Goal: Task Accomplishment & Management: Manage account settings

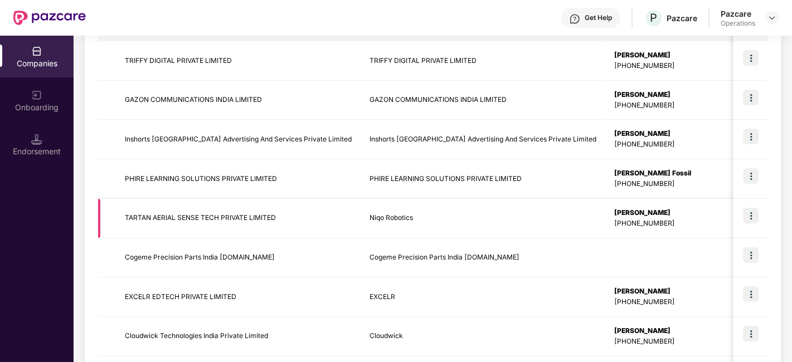
scroll to position [30, 0]
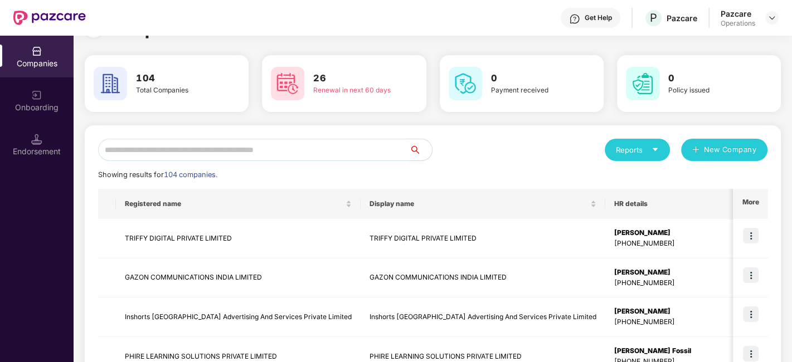
click at [333, 151] on input "text" at bounding box center [254, 150] width 312 height 22
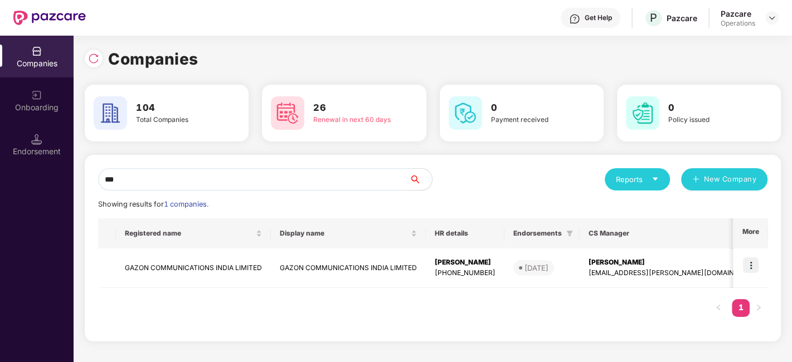
scroll to position [0, 0]
type input "****"
click at [758, 265] on img at bounding box center [751, 266] width 16 height 16
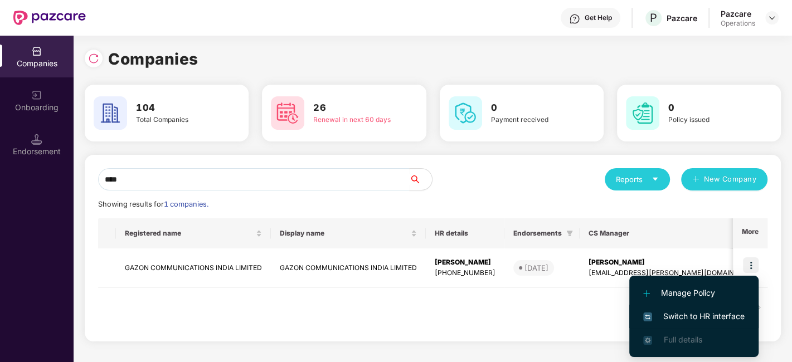
click at [685, 314] on span "Switch to HR interface" at bounding box center [694, 317] width 101 height 12
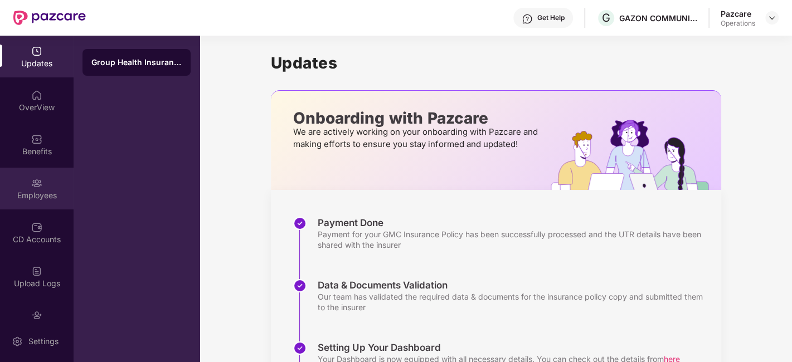
click at [23, 179] on div "Employees" at bounding box center [37, 189] width 74 height 42
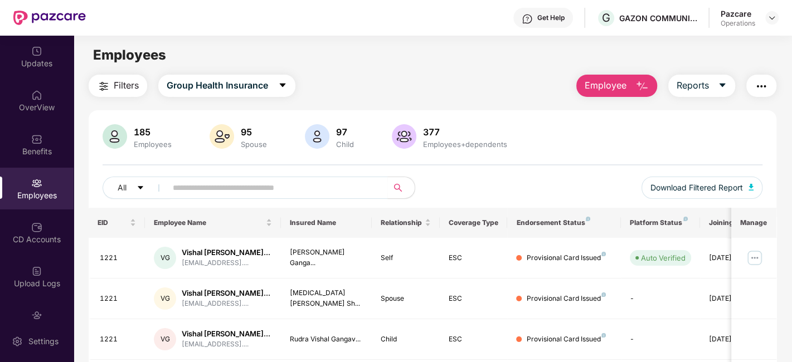
click at [760, 86] on img "button" at bounding box center [761, 86] width 13 height 13
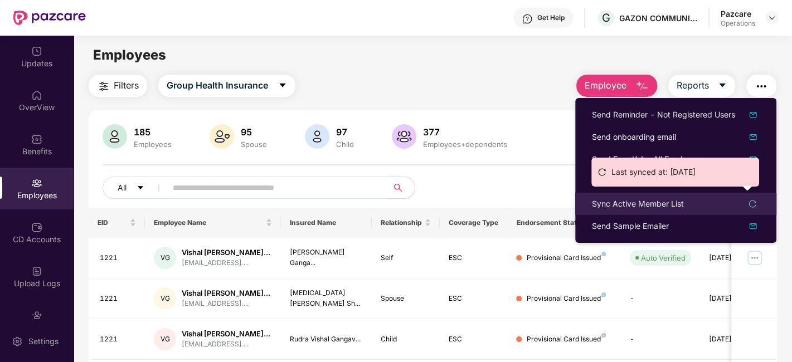
click at [608, 203] on div "Sync Active Member List" at bounding box center [638, 204] width 92 height 12
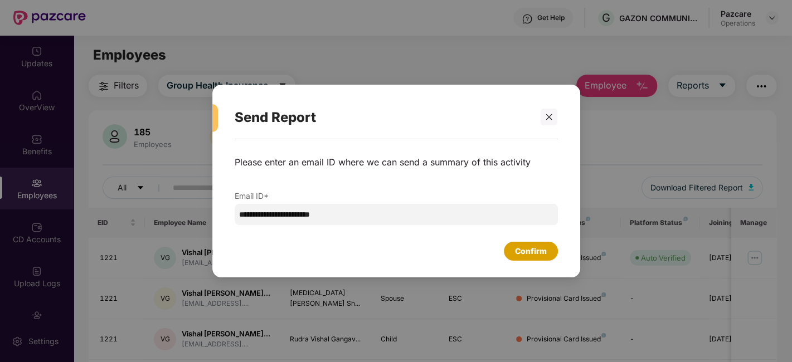
click at [543, 246] on div "Confirm" at bounding box center [531, 251] width 32 height 12
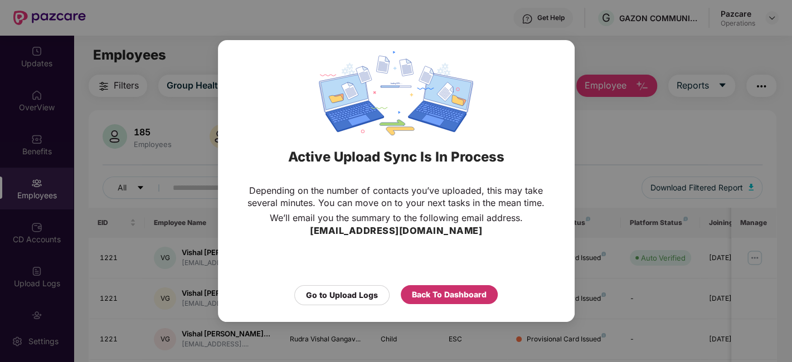
click at [444, 293] on div "Back To Dashboard" at bounding box center [449, 295] width 75 height 12
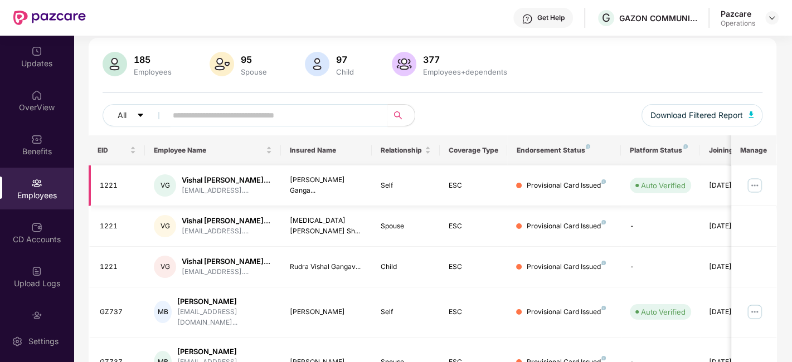
scroll to position [74, 0]
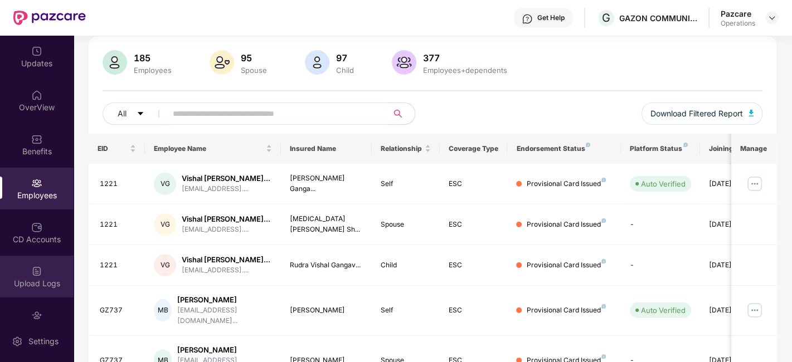
click at [23, 258] on div "Upload Logs" at bounding box center [37, 277] width 74 height 42
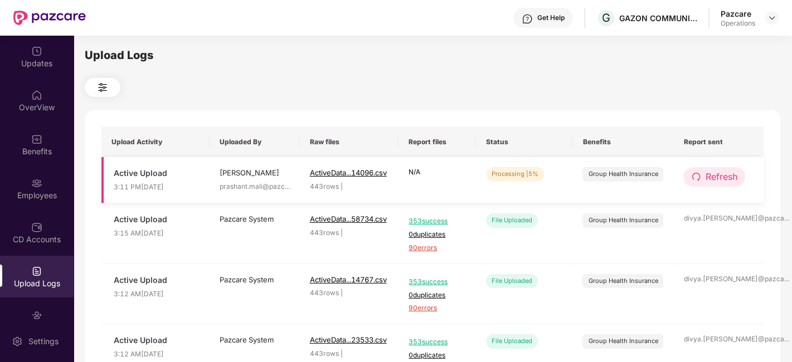
click at [715, 176] on span "Refresh" at bounding box center [721, 177] width 32 height 14
click at [714, 176] on span "Refresh" at bounding box center [721, 177] width 32 height 14
click at [713, 176] on span "Refresh" at bounding box center [722, 177] width 32 height 14
click at [723, 175] on span "Refresh" at bounding box center [722, 177] width 32 height 14
click at [728, 179] on span "Refresh" at bounding box center [722, 177] width 32 height 14
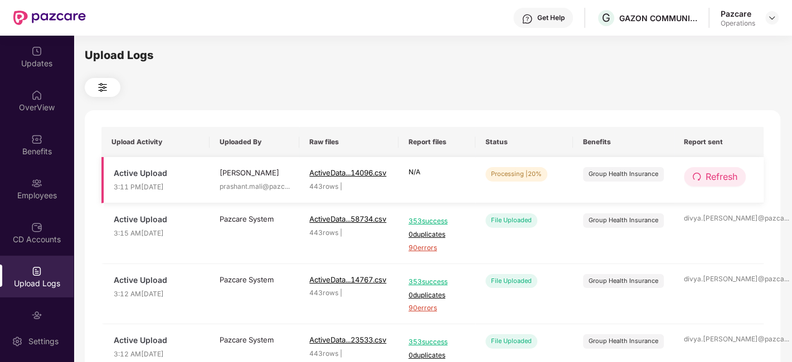
click at [718, 177] on span "Refresh" at bounding box center [722, 177] width 32 height 14
click at [723, 181] on span "Refresh" at bounding box center [722, 177] width 32 height 14
click at [725, 175] on span "Refresh" at bounding box center [722, 177] width 32 height 14
click at [725, 175] on span "Refresh" at bounding box center [723, 177] width 32 height 14
click at [717, 183] on span "Refresh" at bounding box center [722, 177] width 32 height 14
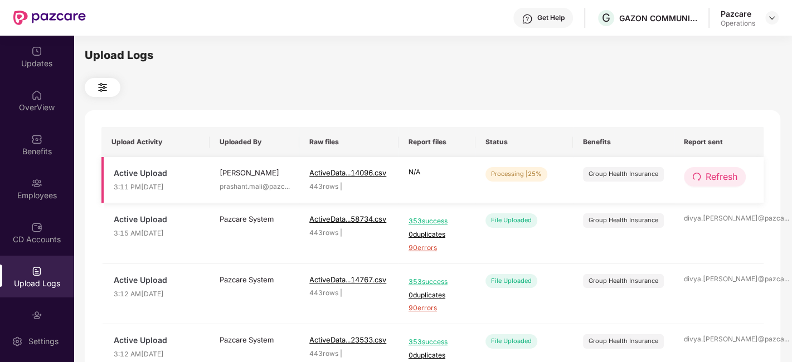
click at [723, 177] on span "Refresh" at bounding box center [722, 177] width 32 height 14
click at [723, 176] on span "Refresh" at bounding box center [722, 177] width 32 height 14
click at [726, 182] on span "Refresh" at bounding box center [722, 177] width 32 height 14
click at [725, 180] on span "Refresh" at bounding box center [722, 177] width 32 height 14
click at [719, 179] on span "Refresh" at bounding box center [722, 177] width 32 height 14
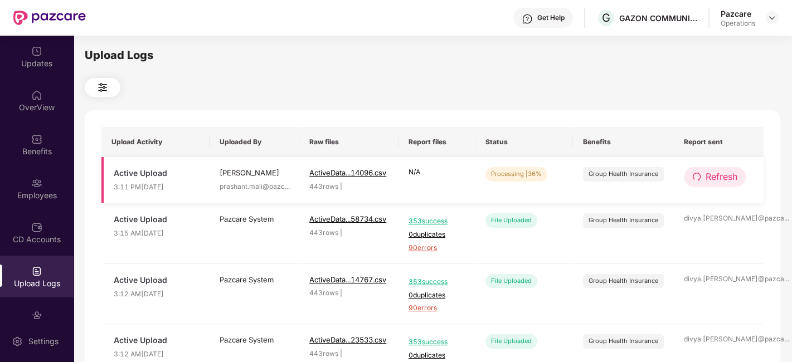
click at [714, 173] on span "Refresh" at bounding box center [722, 177] width 32 height 14
click at [726, 179] on span "Refresh" at bounding box center [722, 177] width 32 height 14
click at [734, 180] on span "Refresh" at bounding box center [722, 177] width 32 height 14
click at [704, 175] on button "Refresh" at bounding box center [715, 177] width 62 height 20
click at [704, 175] on button "Refresh" at bounding box center [715, 177] width 63 height 20
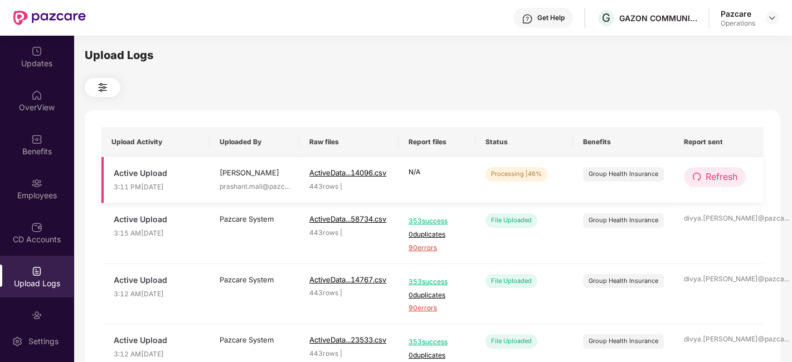
click at [716, 177] on span "Refresh" at bounding box center [722, 177] width 32 height 14
click at [716, 177] on span "Refresh" at bounding box center [723, 177] width 32 height 14
click at [720, 177] on span "Refresh" at bounding box center [722, 177] width 32 height 14
click at [720, 177] on span "Refresh" at bounding box center [723, 177] width 32 height 14
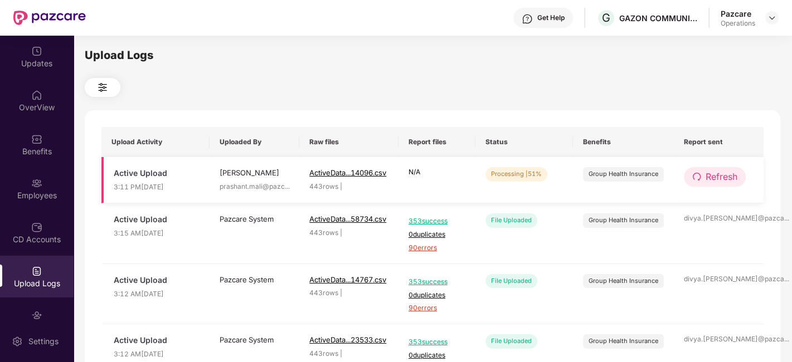
click at [720, 177] on span "Refresh" at bounding box center [722, 177] width 32 height 14
click at [717, 172] on span "Refresh" at bounding box center [722, 177] width 32 height 14
click at [718, 186] on button "Refresh" at bounding box center [715, 177] width 62 height 20
click at [723, 177] on span "Refresh" at bounding box center [722, 177] width 32 height 14
click at [723, 177] on span "Refresh" at bounding box center [723, 177] width 32 height 14
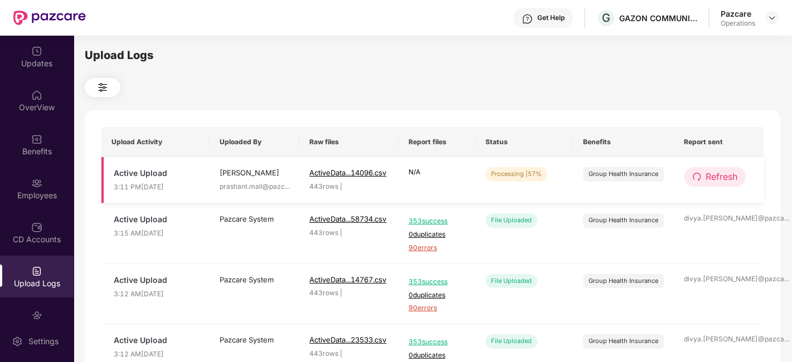
click at [732, 176] on span "Refresh" at bounding box center [722, 177] width 32 height 14
click at [706, 181] on span "Refresh" at bounding box center [722, 177] width 32 height 14
click at [707, 181] on span "Refresh" at bounding box center [723, 177] width 32 height 14
click at [731, 177] on span "Refresh" at bounding box center [722, 177] width 32 height 14
click at [707, 175] on span "Refresh" at bounding box center [722, 177] width 32 height 14
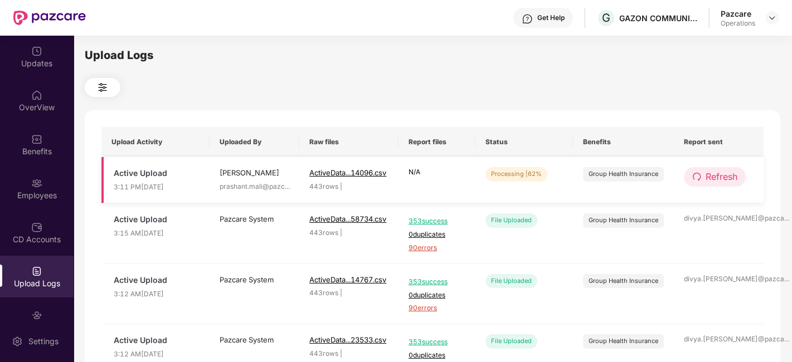
click at [731, 171] on span "Refresh" at bounding box center [722, 177] width 32 height 14
click at [712, 176] on span "Refresh" at bounding box center [722, 177] width 32 height 14
click at [712, 183] on span "Refresh" at bounding box center [722, 177] width 32 height 14
click at [710, 176] on span "Refresh" at bounding box center [722, 177] width 32 height 14
click at [725, 176] on span "Refresh" at bounding box center [722, 177] width 32 height 14
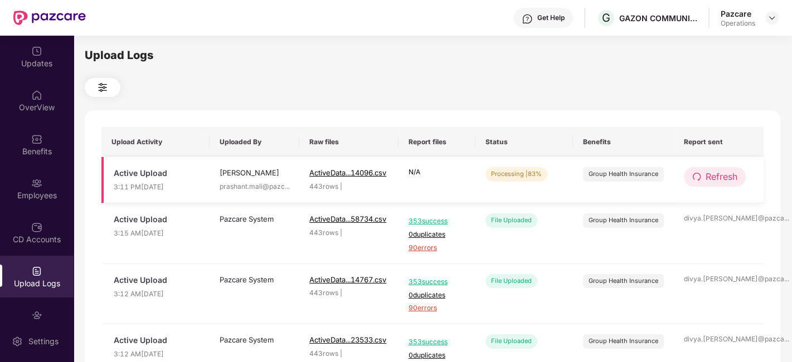
click at [725, 177] on span "Refresh" at bounding box center [722, 177] width 32 height 14
click at [719, 175] on span "Refresh" at bounding box center [722, 177] width 32 height 14
click at [719, 179] on span "Refresh" at bounding box center [722, 177] width 32 height 14
click at [714, 178] on span "Refresh" at bounding box center [722, 177] width 32 height 14
click at [727, 177] on span "Refresh" at bounding box center [722, 177] width 32 height 14
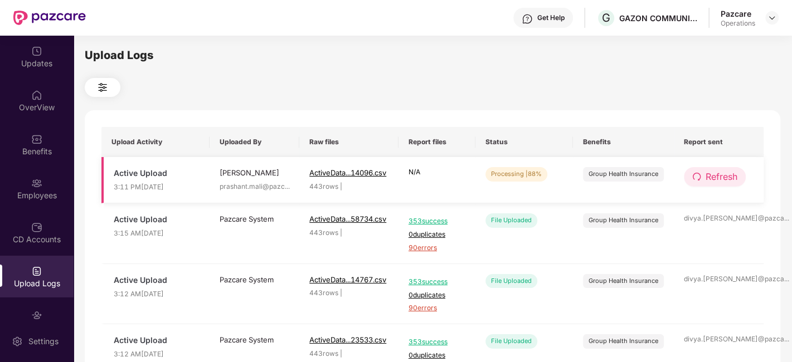
click at [723, 176] on span "Refresh" at bounding box center [722, 177] width 32 height 14
click at [719, 171] on span "Refresh" at bounding box center [722, 177] width 32 height 14
click at [715, 182] on span "Refresh" at bounding box center [722, 177] width 32 height 14
click at [720, 178] on span "Refresh" at bounding box center [722, 177] width 32 height 14
click at [722, 173] on span "Refresh" at bounding box center [722, 177] width 32 height 14
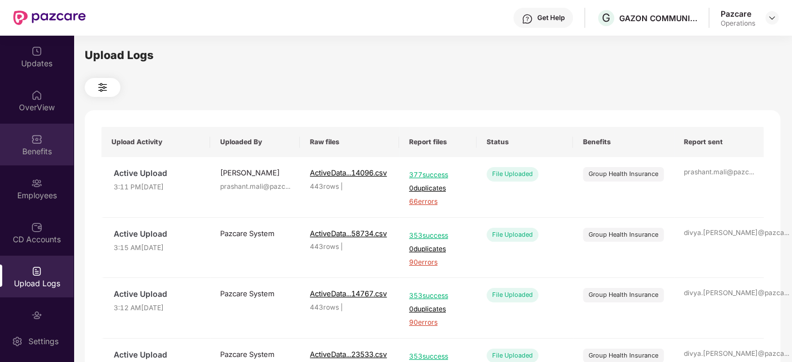
click at [23, 138] on div "Benefits" at bounding box center [37, 145] width 74 height 42
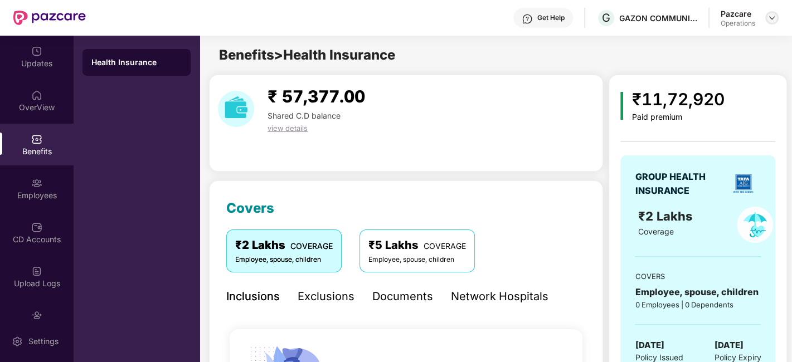
click at [768, 20] on img at bounding box center [772, 17] width 9 height 9
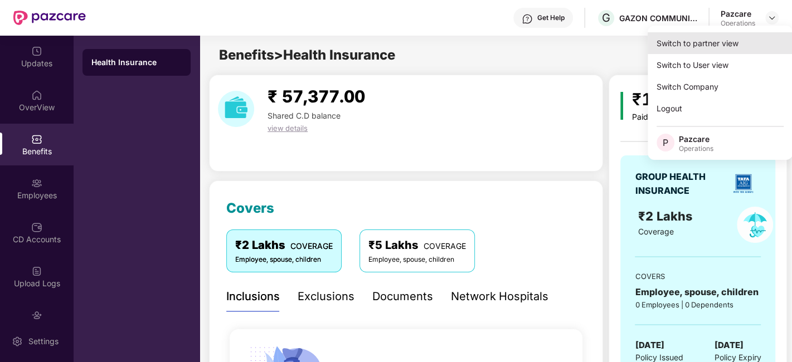
click at [700, 45] on div "Switch to partner view" at bounding box center [720, 43] width 145 height 22
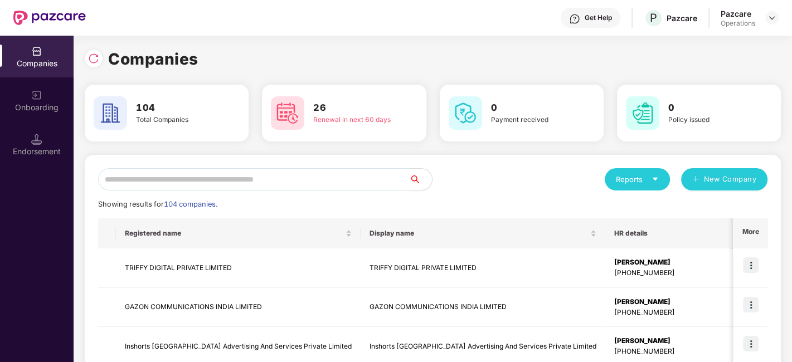
click at [298, 181] on input "text" at bounding box center [254, 179] width 312 height 22
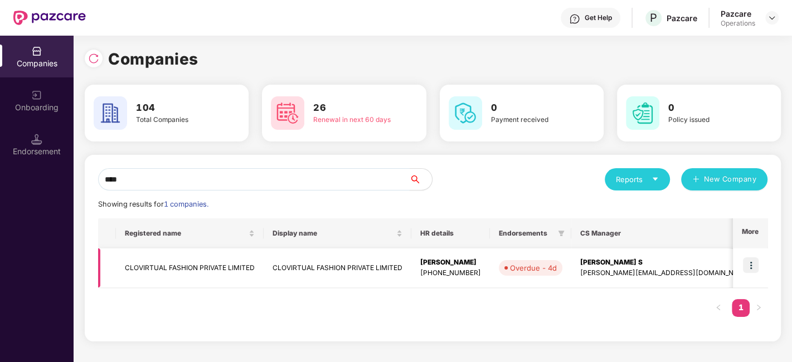
type input "****"
click at [751, 265] on img at bounding box center [751, 266] width 16 height 16
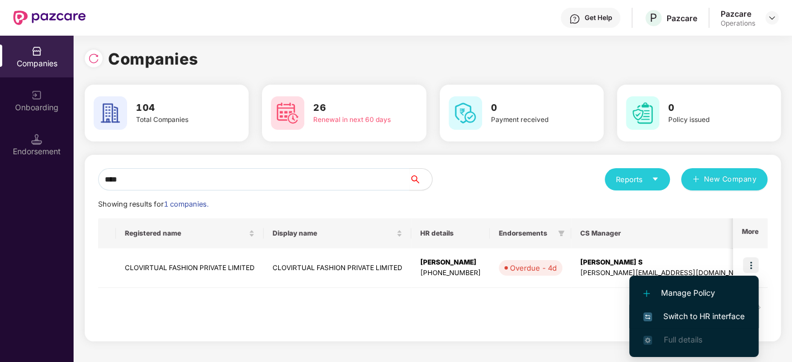
click at [697, 312] on span "Switch to HR interface" at bounding box center [694, 317] width 101 height 12
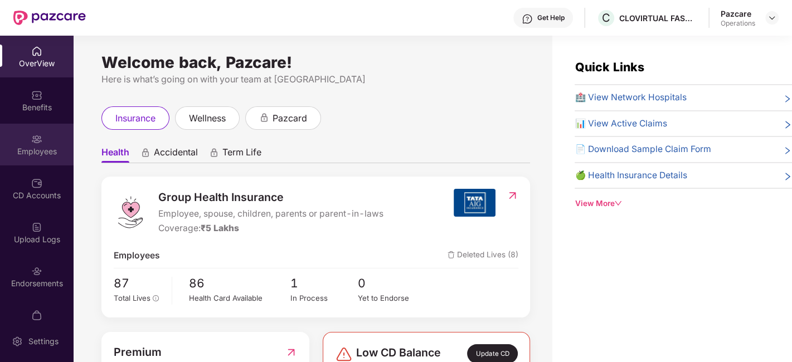
scroll to position [23, 0]
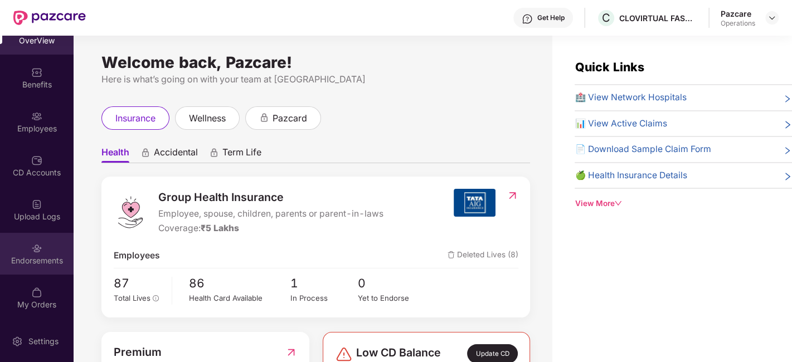
click at [25, 251] on div "Endorsements" at bounding box center [37, 254] width 74 height 42
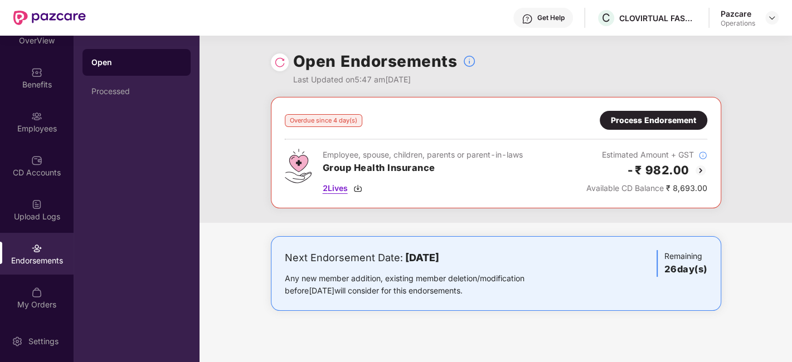
click at [332, 188] on span "2 Lives" at bounding box center [335, 188] width 25 height 12
click at [654, 127] on div "Process Endorsement" at bounding box center [654, 120] width 108 height 19
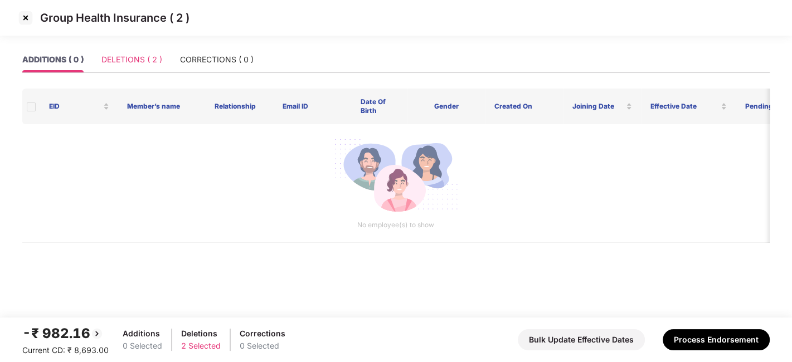
click at [117, 52] on div "DELETIONS ( 2 )" at bounding box center [131, 60] width 61 height 26
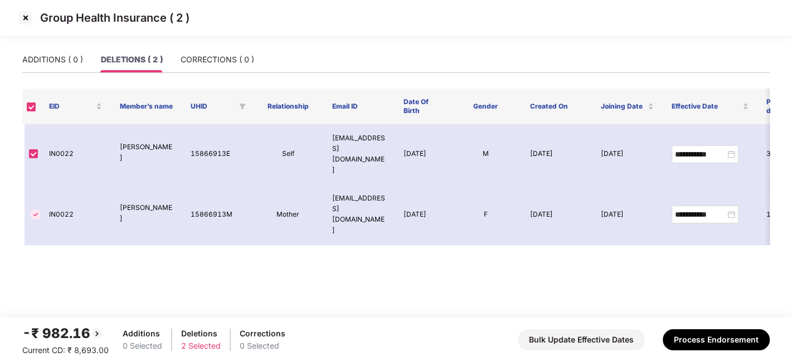
click at [23, 17] on img at bounding box center [26, 18] width 18 height 18
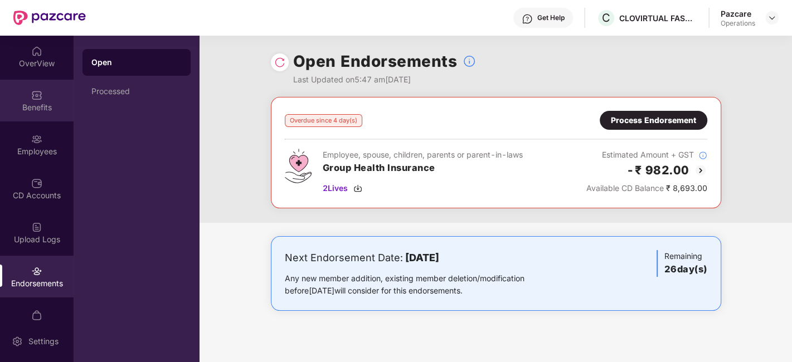
click at [31, 94] on img at bounding box center [36, 95] width 11 height 11
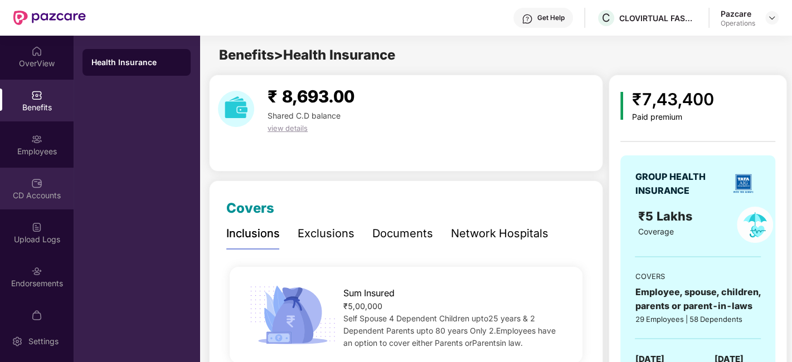
scroll to position [23, 0]
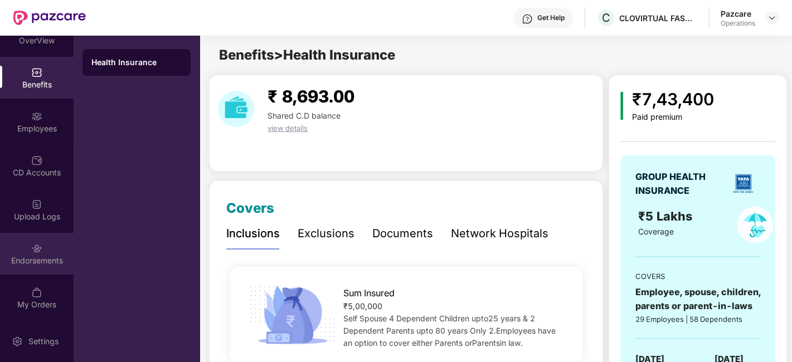
click at [16, 257] on div "Endorsements" at bounding box center [37, 260] width 74 height 11
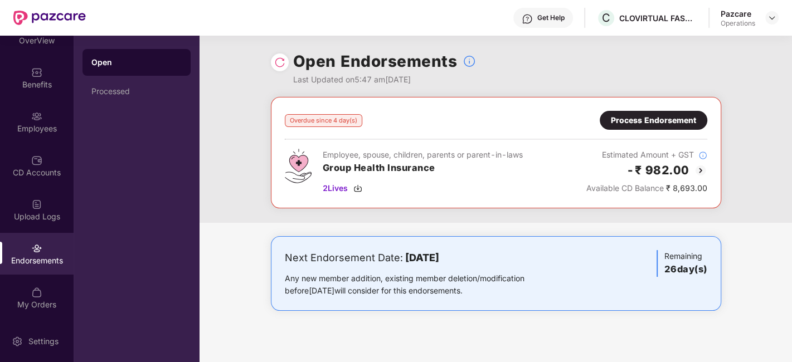
click at [655, 122] on div "Process Endorsement" at bounding box center [653, 120] width 85 height 12
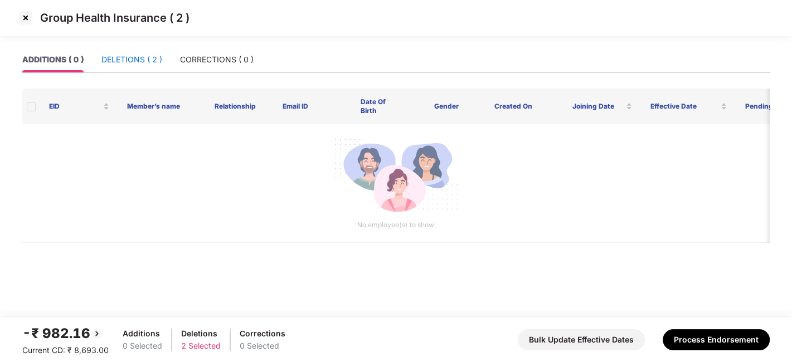
click at [124, 57] on div "DELETIONS ( 2 )" at bounding box center [131, 60] width 61 height 12
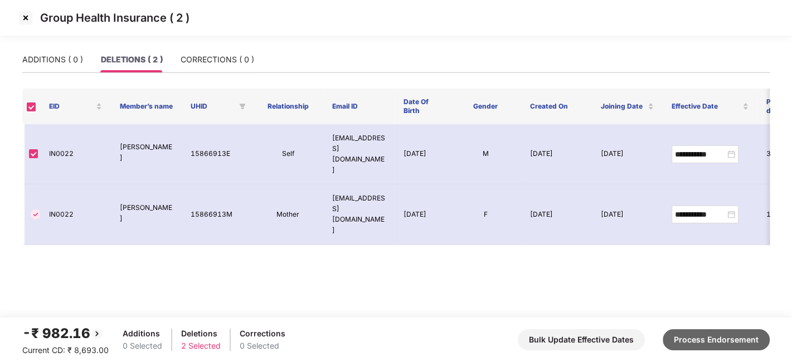
click at [703, 338] on button "Process Endorsement" at bounding box center [716, 340] width 107 height 21
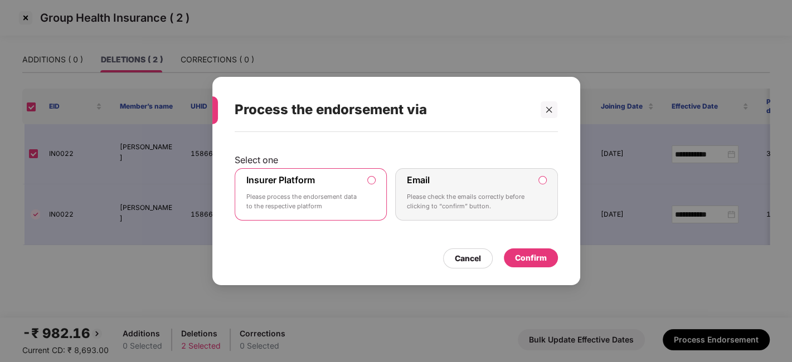
click at [526, 256] on div "Confirm" at bounding box center [531, 258] width 32 height 12
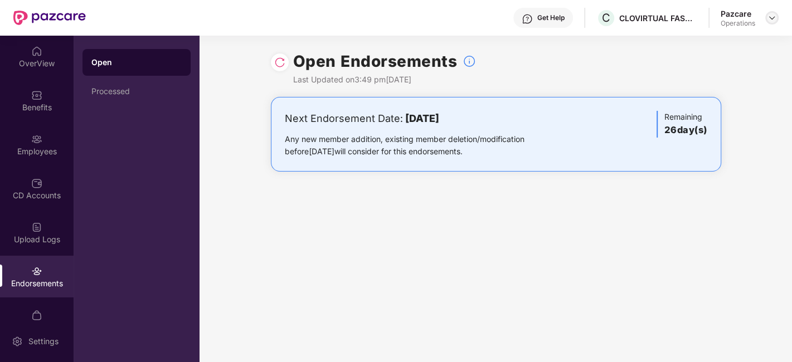
click at [772, 17] on img at bounding box center [772, 17] width 9 height 9
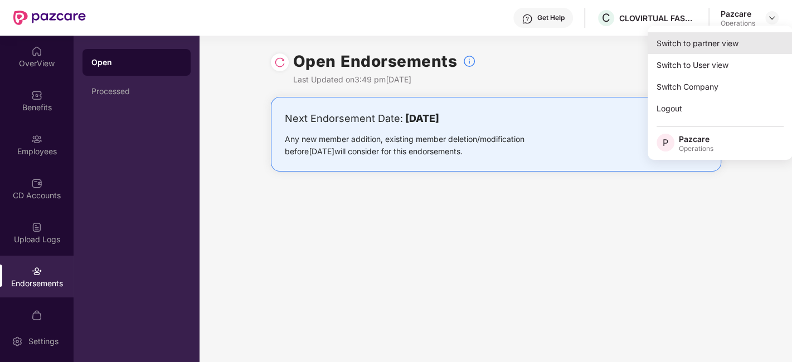
click at [684, 53] on div "Switch to partner view" at bounding box center [720, 43] width 145 height 22
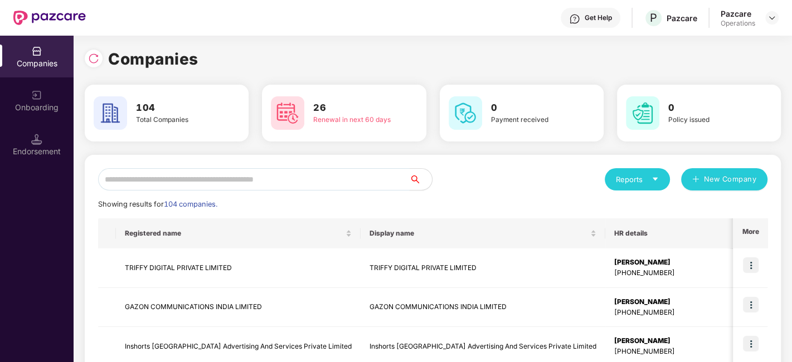
click at [323, 183] on input "text" at bounding box center [254, 179] width 312 height 22
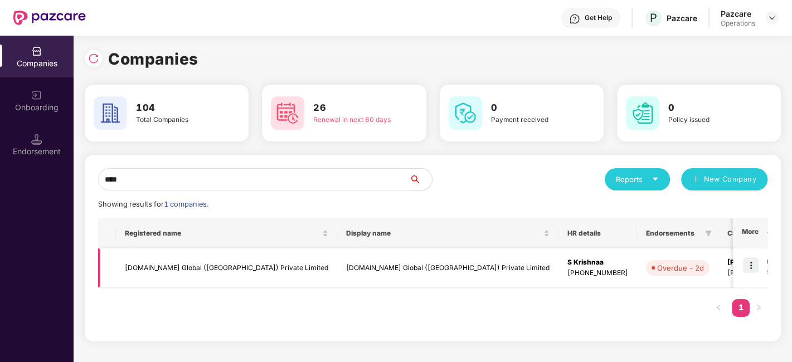
type input "****"
click at [752, 263] on img at bounding box center [751, 266] width 16 height 16
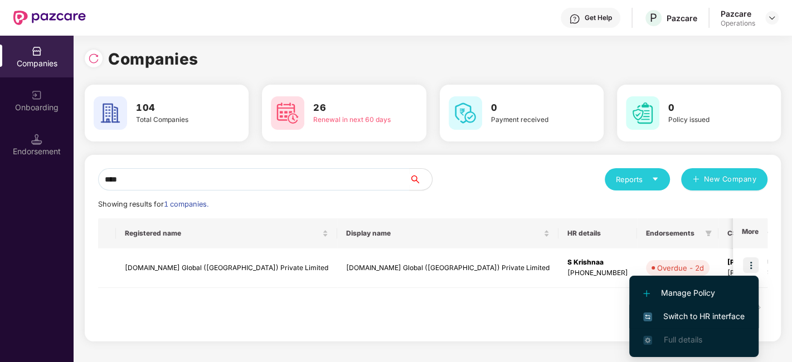
click at [699, 313] on span "Switch to HR interface" at bounding box center [694, 317] width 101 height 12
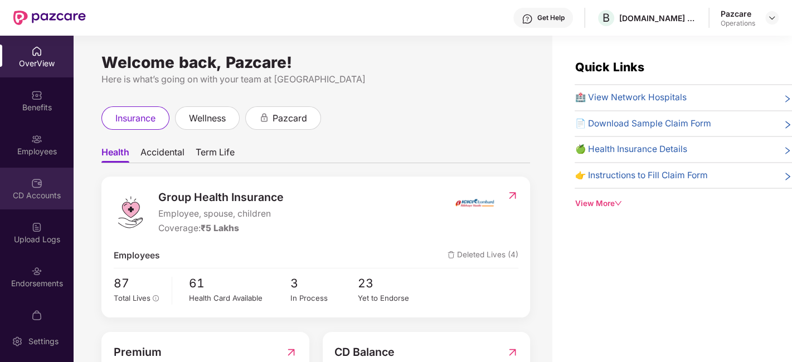
click at [22, 193] on div "CD Accounts" at bounding box center [37, 195] width 74 height 11
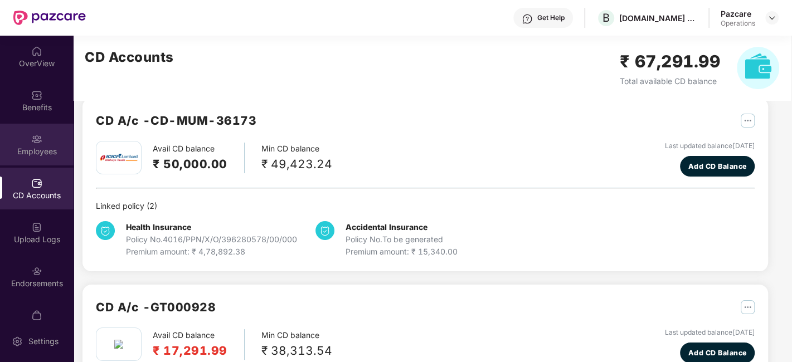
scroll to position [67, 0]
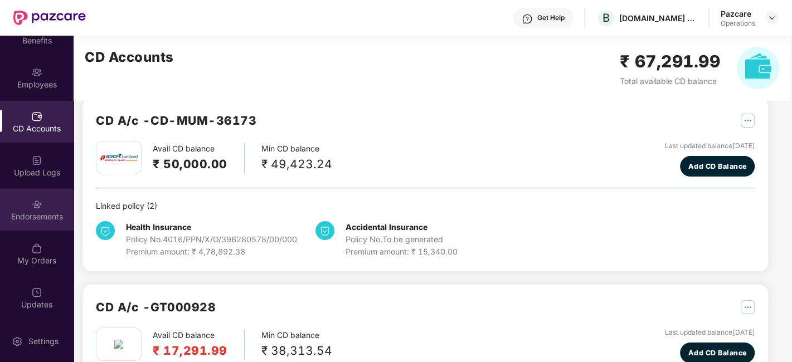
click at [31, 209] on img at bounding box center [36, 204] width 11 height 11
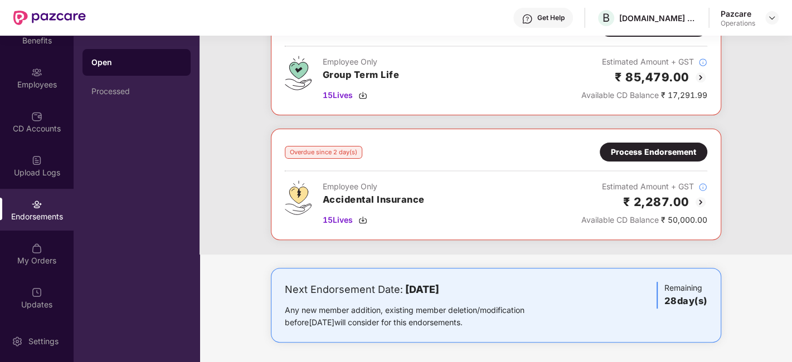
scroll to position [0, 0]
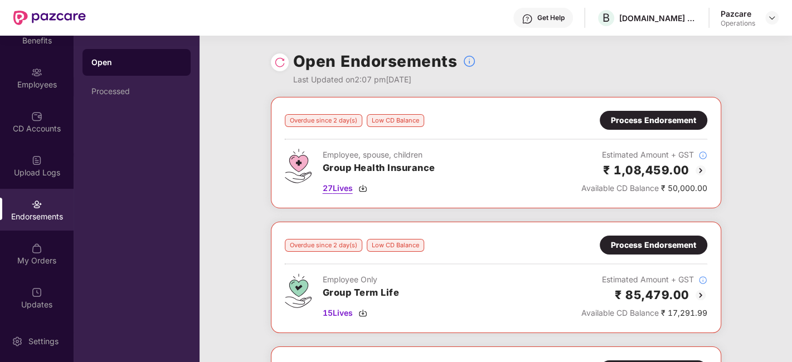
click at [332, 191] on span "27 Lives" at bounding box center [338, 188] width 30 height 12
click at [636, 119] on div "Process Endorsement" at bounding box center [653, 120] width 85 height 12
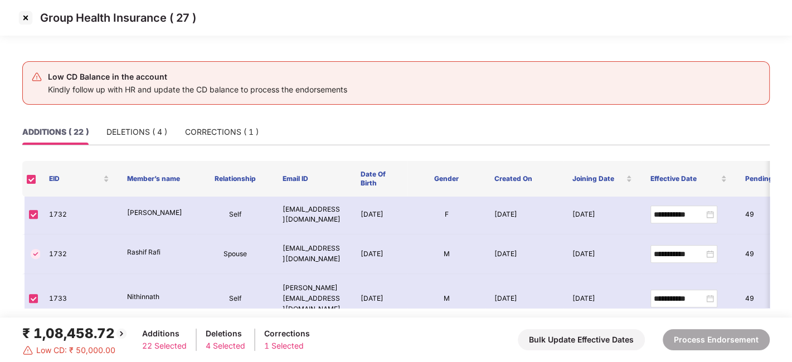
scroll to position [383, 0]
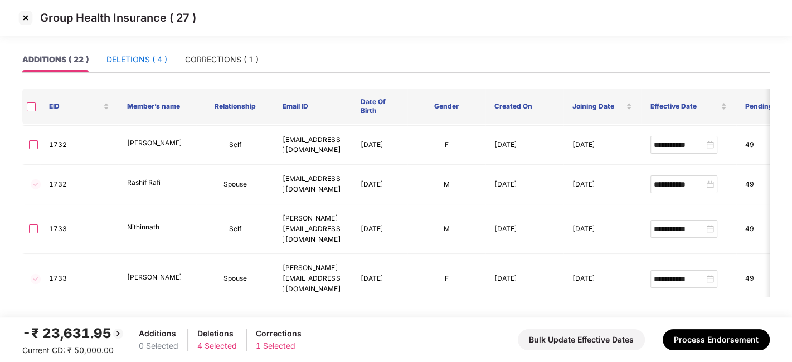
click at [132, 65] on div "DELETIONS ( 4 )" at bounding box center [137, 60] width 61 height 12
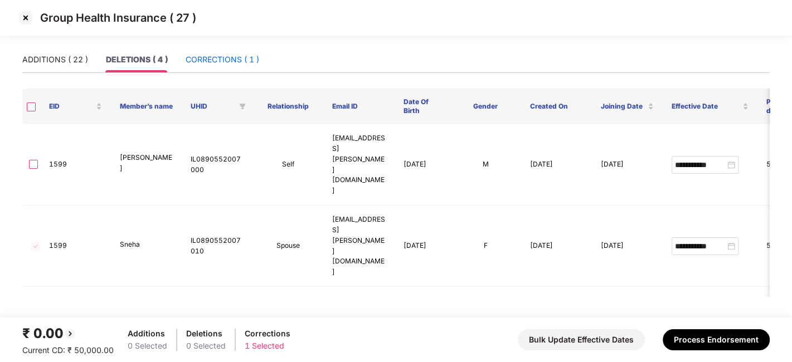
click at [205, 56] on div "CORRECTIONS ( 1 )" at bounding box center [223, 60] width 74 height 12
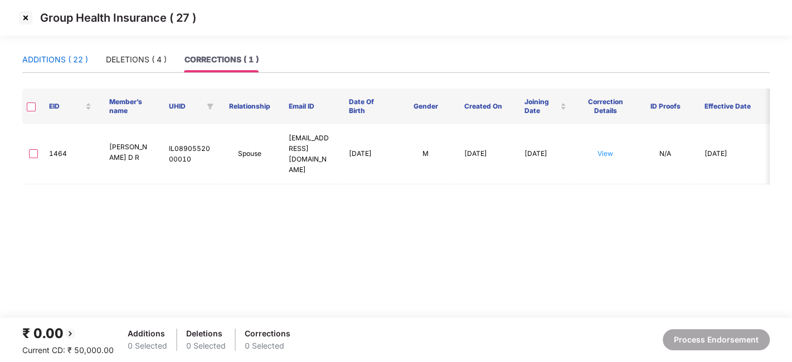
click at [60, 56] on div "ADDITIONS ( 22 )" at bounding box center [55, 60] width 66 height 12
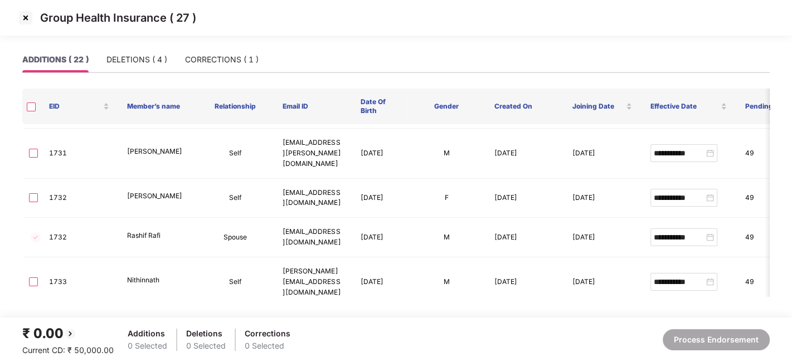
scroll to position [330, 0]
click at [27, 257] on td at bounding box center [31, 282] width 18 height 50
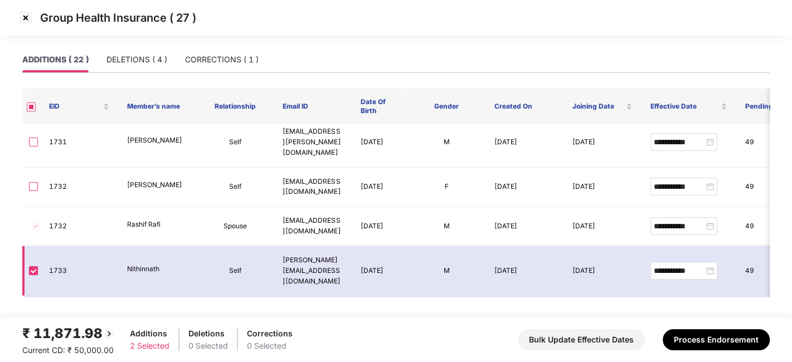
scroll to position [341, 0]
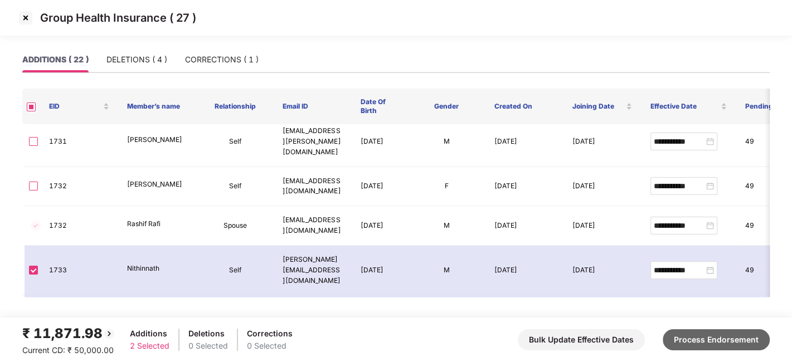
click at [709, 340] on button "Process Endorsement" at bounding box center [716, 340] width 107 height 21
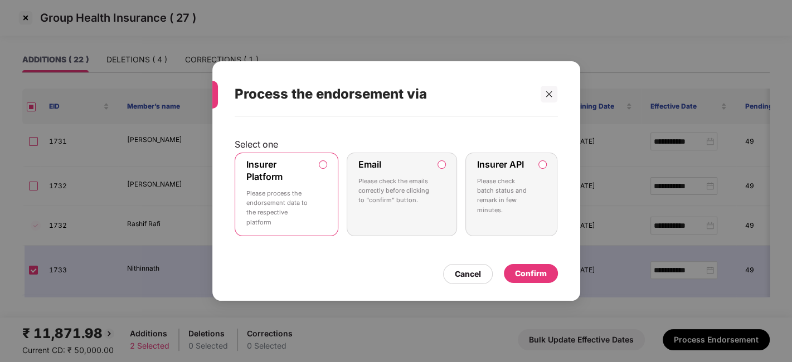
click at [309, 181] on div "Insurer Platform Please process the endorsement data to the respective platform" at bounding box center [278, 194] width 65 height 71
click at [534, 270] on div "Confirm" at bounding box center [531, 274] width 32 height 12
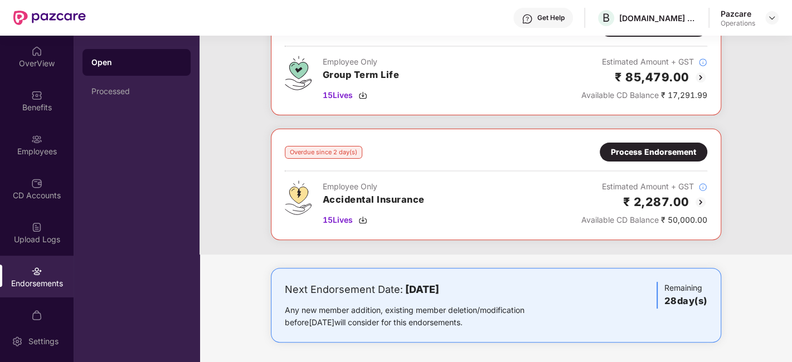
scroll to position [0, 0]
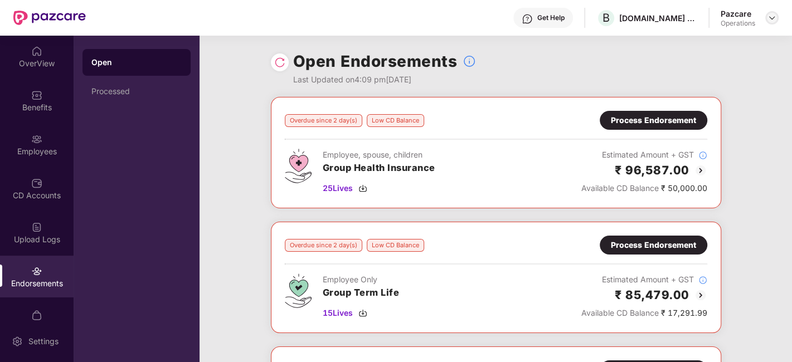
click at [770, 21] on img at bounding box center [772, 17] width 9 height 9
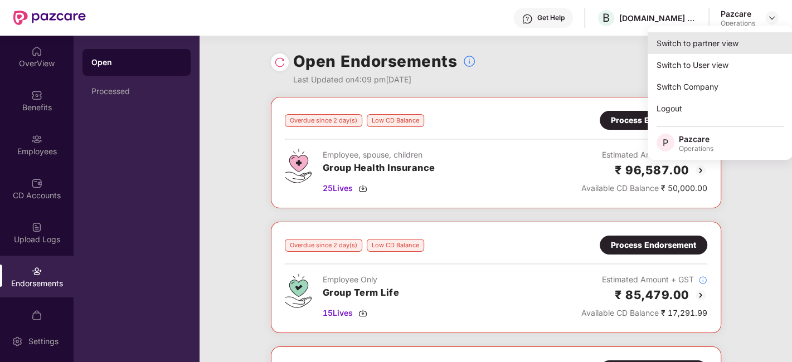
click at [703, 37] on div "Switch to partner view" at bounding box center [720, 43] width 145 height 22
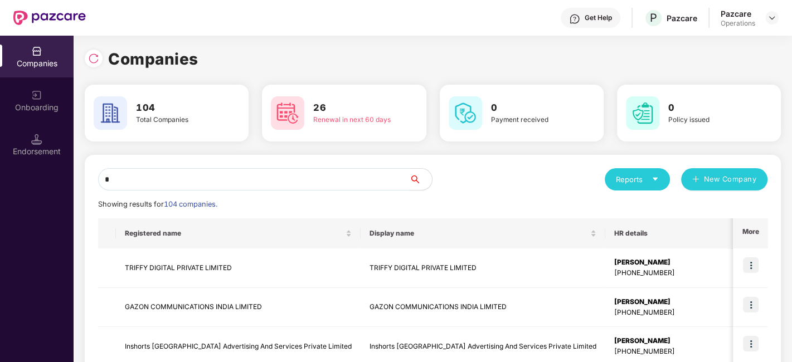
click at [292, 181] on input "*" at bounding box center [254, 179] width 312 height 22
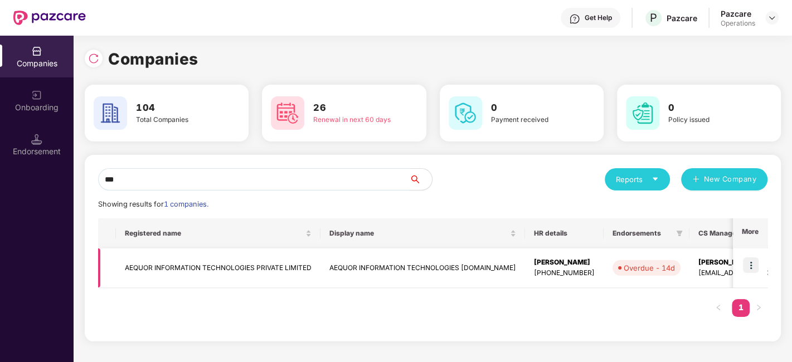
type input "***"
click at [170, 274] on td "AEQUOR INFORMATION TECHNOLOGIES PRIVATE LIMITED" at bounding box center [218, 269] width 205 height 40
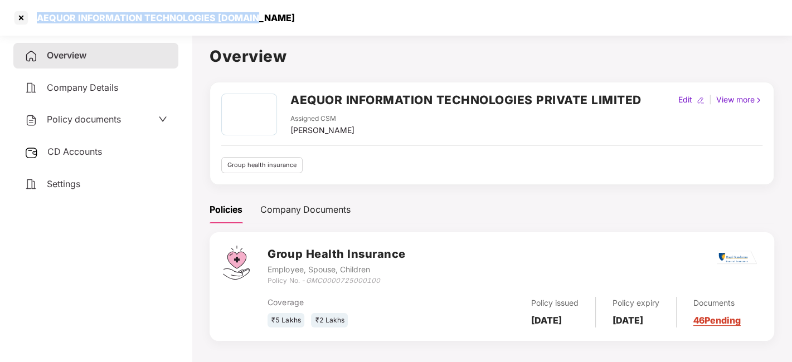
drag, startPoint x: 35, startPoint y: 16, endPoint x: 263, endPoint y: 14, distance: 227.5
click at [263, 14] on div "AEQUOR INFORMATION TECHNOLOGIES [DOMAIN_NAME]" at bounding box center [396, 18] width 792 height 36
copy div "AEQUOR INFORMATION TECHNOLOGIES [DOMAIN_NAME]"
click at [93, 107] on div "Policy documents" at bounding box center [95, 120] width 165 height 26
click at [93, 120] on span "Policy documents" at bounding box center [84, 119] width 74 height 11
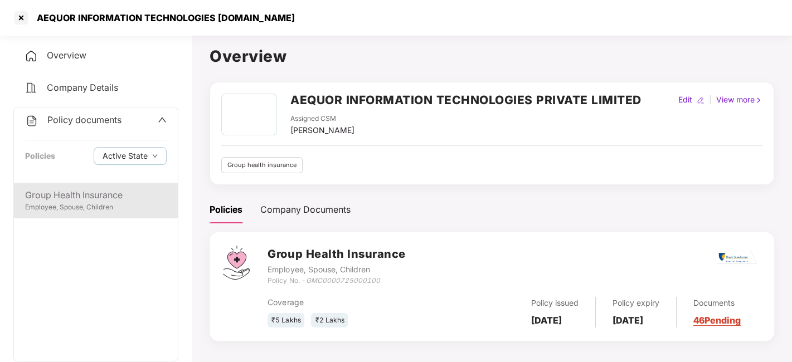
click at [70, 198] on div "Group Health Insurance" at bounding box center [96, 195] width 142 height 14
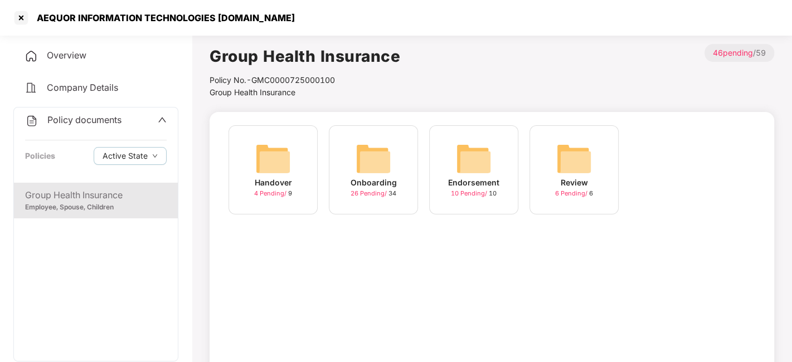
click at [373, 159] on img at bounding box center [374, 159] width 36 height 36
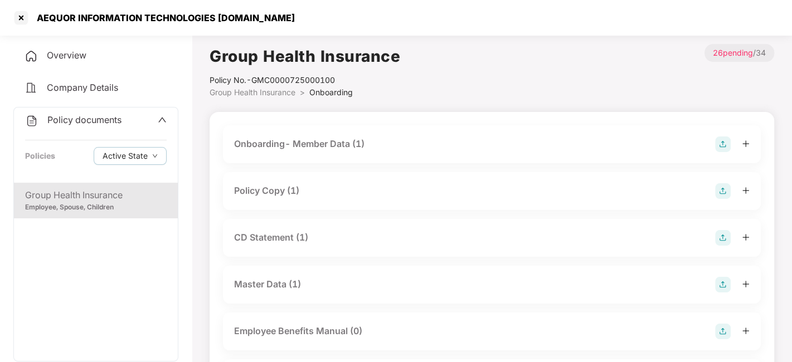
scroll to position [22, 0]
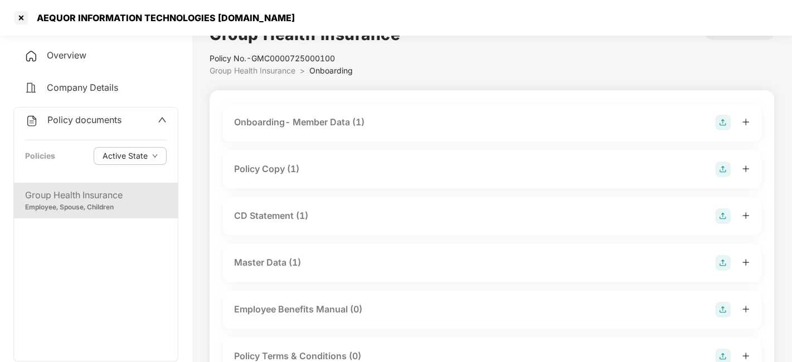
click at [262, 162] on div "Policy Copy (1)" at bounding box center [266, 169] width 65 height 14
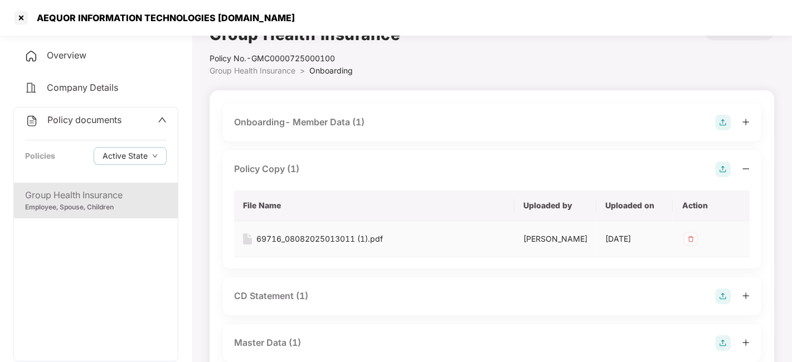
click at [315, 235] on div "69716_08082025013011 (1).pdf" at bounding box center [320, 239] width 127 height 12
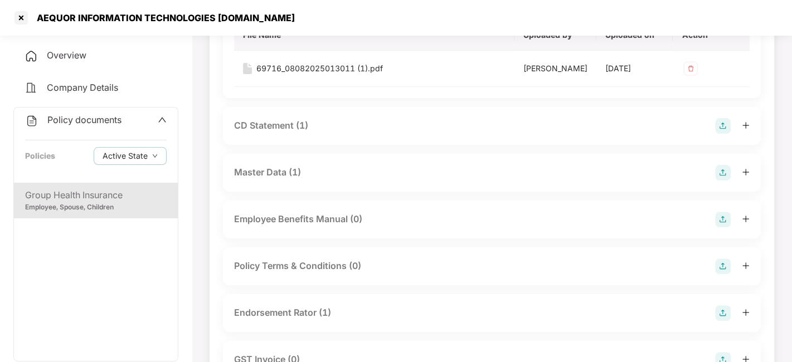
scroll to position [215, 0]
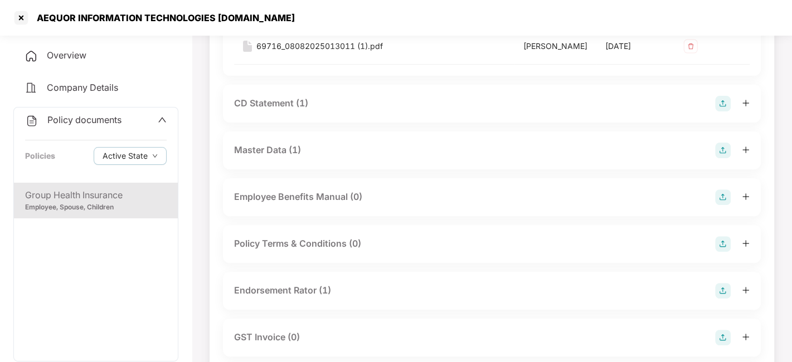
click at [264, 107] on div "CD Statement (1)" at bounding box center [271, 103] width 74 height 14
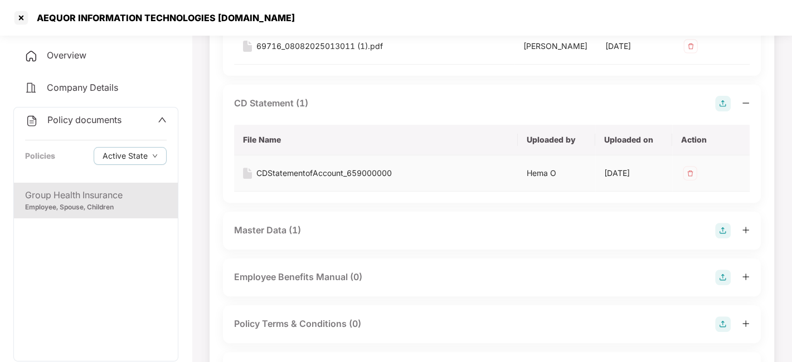
click at [301, 178] on div "CDStatementofAccount_659000000" at bounding box center [325, 173] width 136 height 12
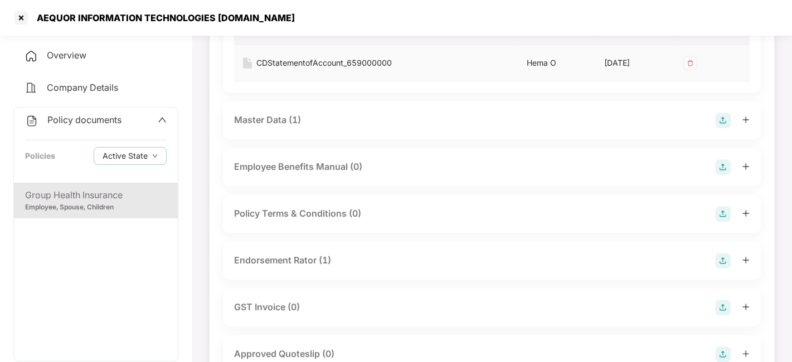
scroll to position [326, 0]
click at [276, 117] on div "Master Data (1)" at bounding box center [267, 119] width 67 height 14
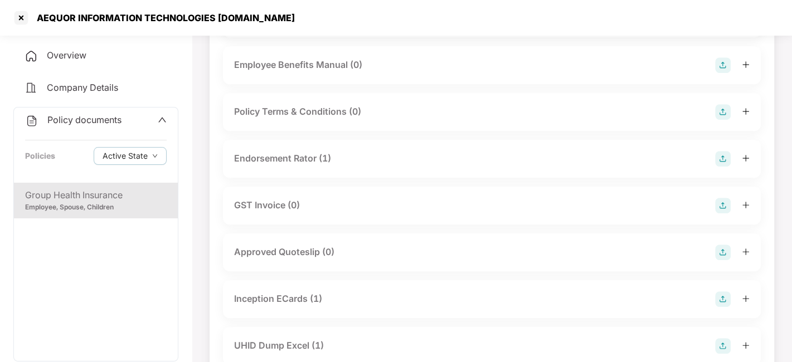
scroll to position [518, 0]
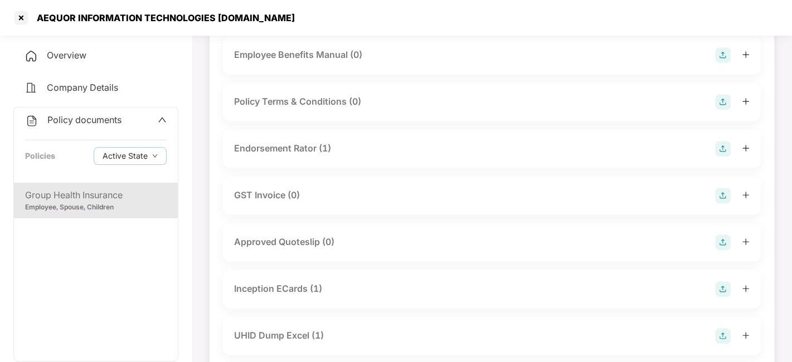
click at [255, 142] on div "Endorsement Rator (1)" at bounding box center [282, 149] width 97 height 14
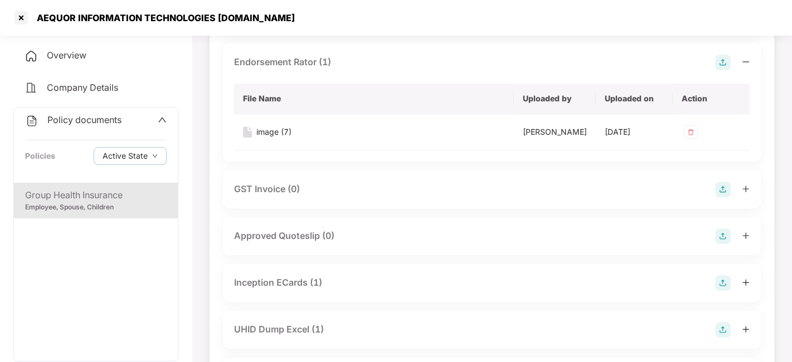
scroll to position [609, 0]
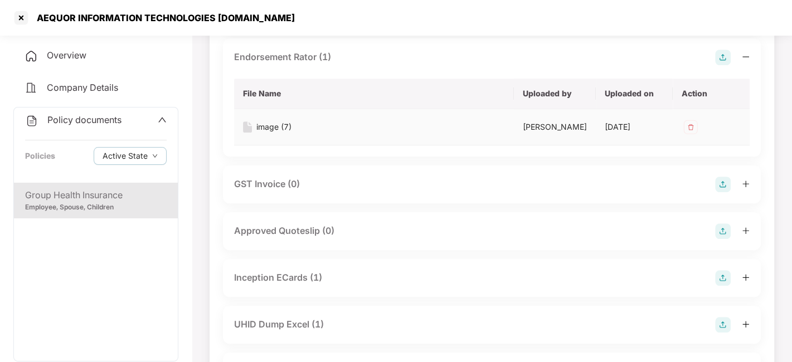
click at [264, 125] on div "image (7)" at bounding box center [274, 127] width 35 height 12
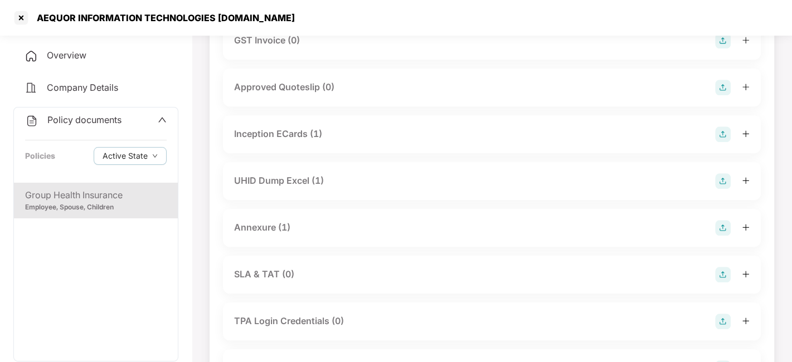
scroll to position [754, 0]
click at [269, 126] on div "Inception ECards (1)" at bounding box center [278, 133] width 88 height 14
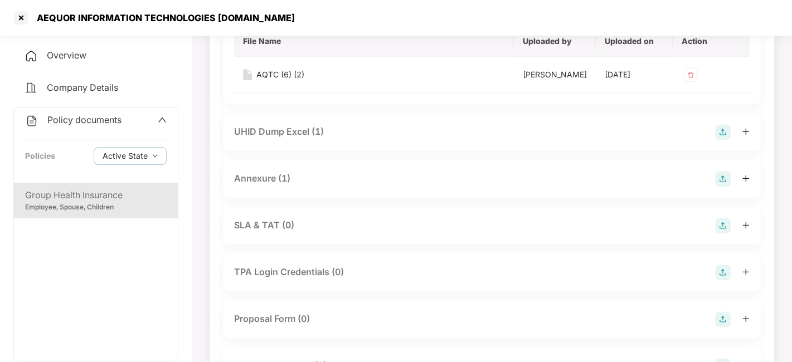
scroll to position [895, 0]
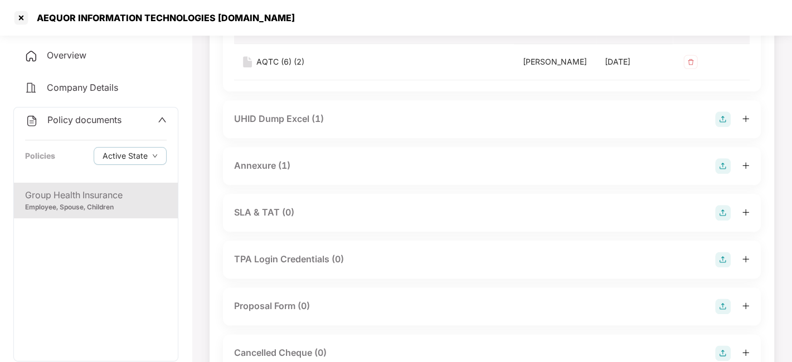
click at [268, 119] on div "UHID Dump Excel (1)" at bounding box center [279, 119] width 90 height 14
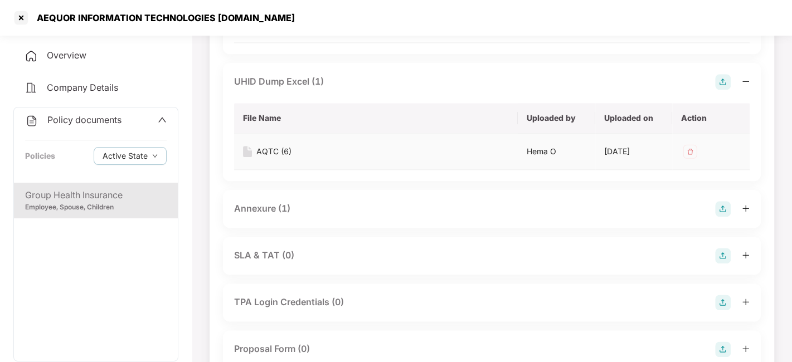
scroll to position [933, 0]
click at [264, 204] on div "Annexure (1)" at bounding box center [262, 208] width 56 height 14
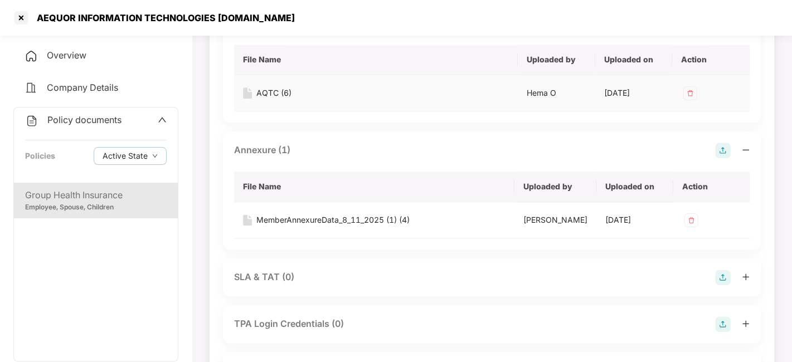
scroll to position [991, 0]
click at [320, 216] on div "MemberAnnexureData_8_11_2025 (1) (4)" at bounding box center [333, 220] width 153 height 12
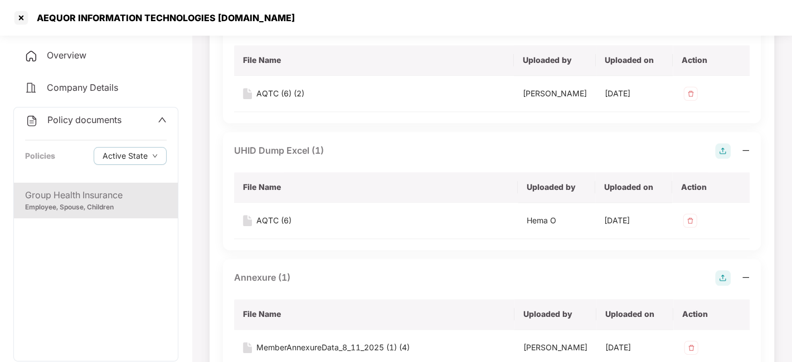
scroll to position [860, 0]
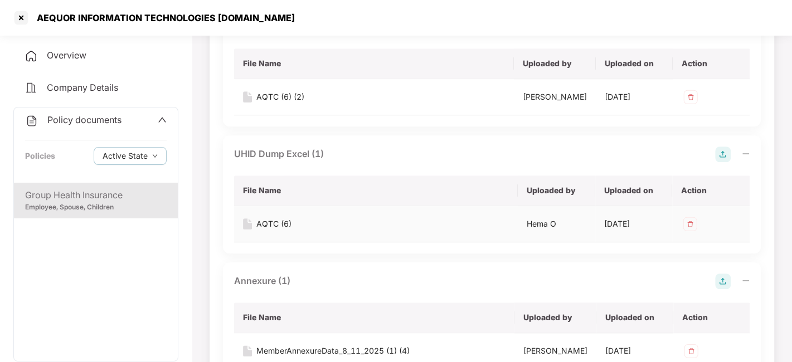
click at [269, 223] on div "AQTC (6)" at bounding box center [274, 224] width 35 height 12
click at [27, 19] on div at bounding box center [21, 18] width 18 height 18
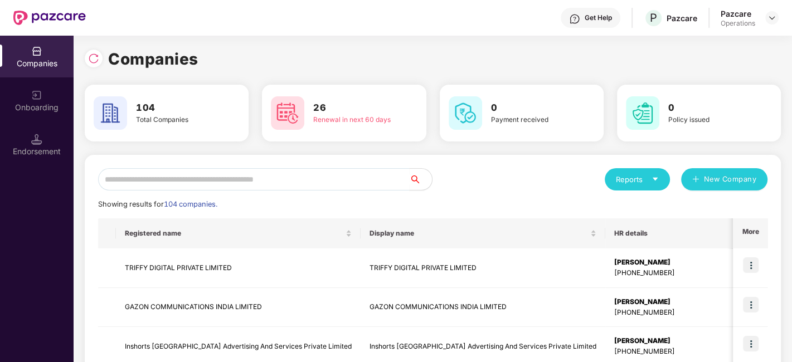
scroll to position [0, 0]
click at [210, 186] on input "*" at bounding box center [254, 179] width 312 height 22
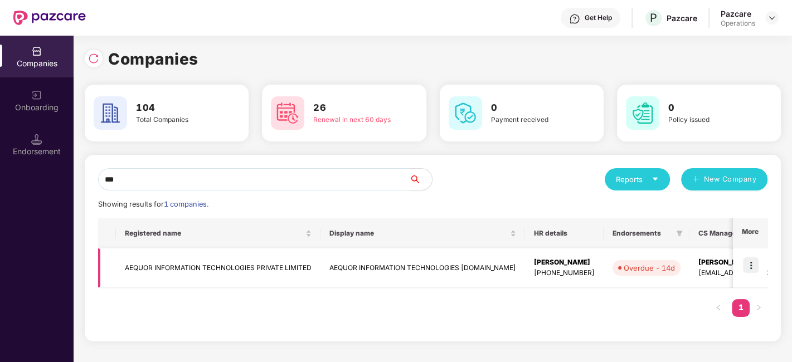
type input "***"
click at [757, 265] on img at bounding box center [751, 266] width 16 height 16
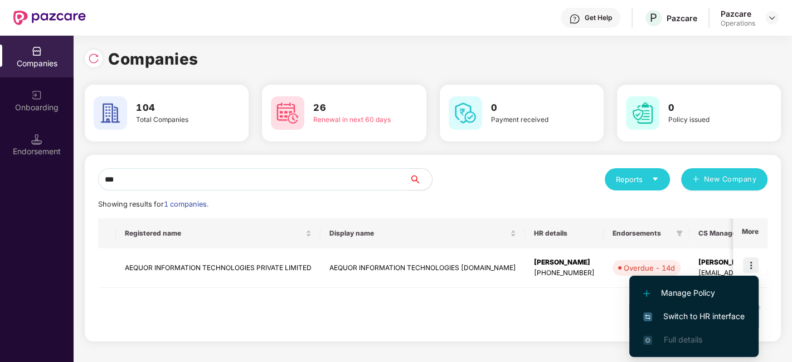
click at [705, 316] on span "Switch to HR interface" at bounding box center [694, 317] width 101 height 12
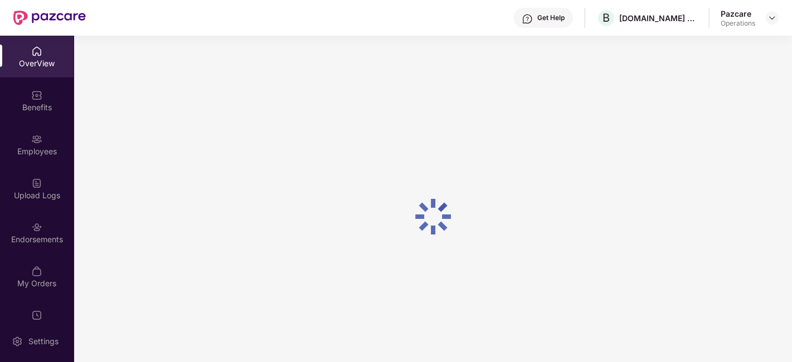
scroll to position [23, 0]
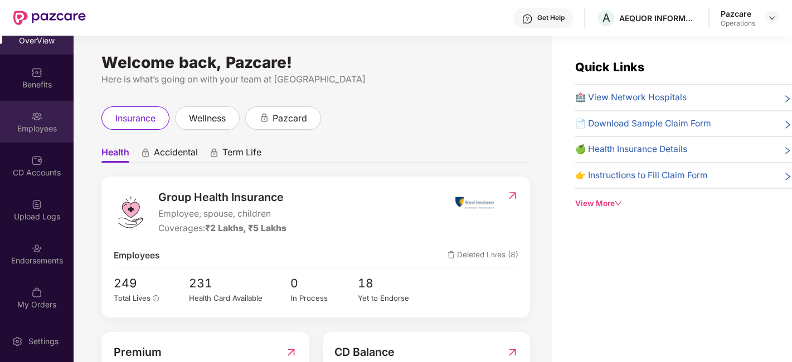
click at [22, 107] on div "Employees" at bounding box center [37, 122] width 74 height 42
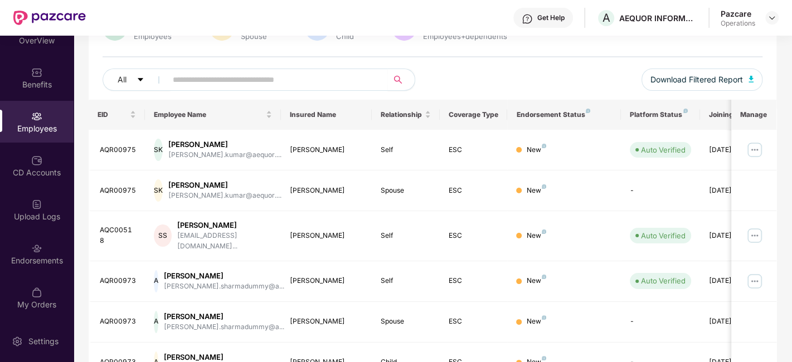
scroll to position [90, 0]
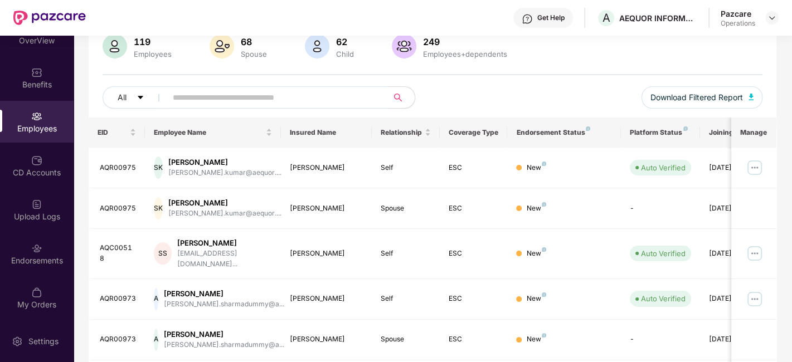
click at [197, 97] on input "text" at bounding box center [273, 97] width 200 height 17
paste input "********"
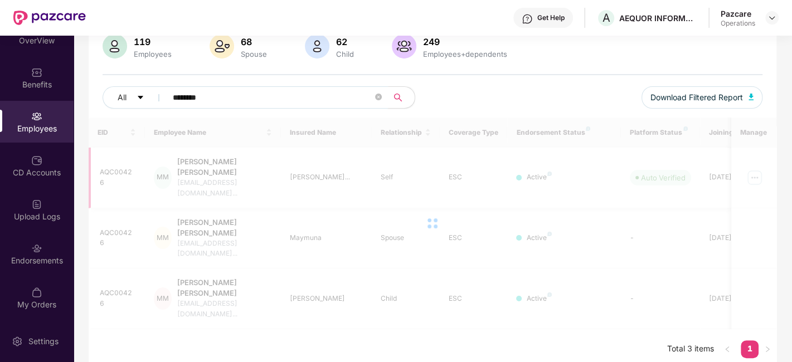
scroll to position [36, 0]
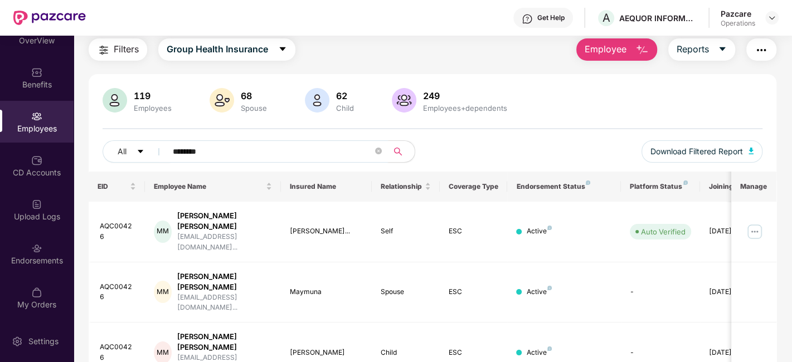
type input "********"
click at [24, 174] on div "CD Accounts" at bounding box center [37, 172] width 74 height 11
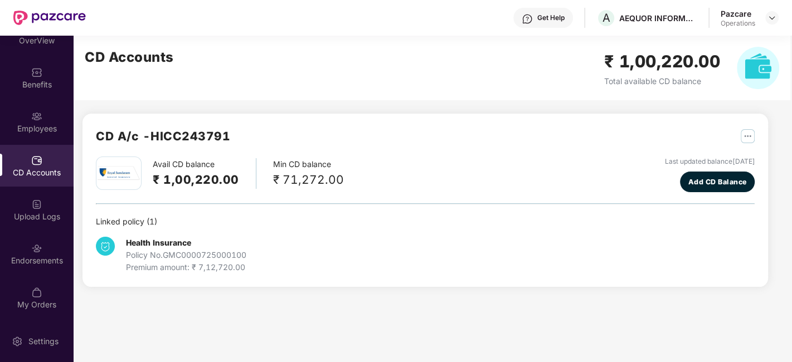
scroll to position [0, 0]
drag, startPoint x: 153, startPoint y: 134, endPoint x: 235, endPoint y: 134, distance: 82.5
click at [235, 134] on div "CD A/c - HICC243791" at bounding box center [425, 142] width 659 height 30
copy h2 "HICC243791"
click at [772, 15] on img at bounding box center [772, 17] width 9 height 9
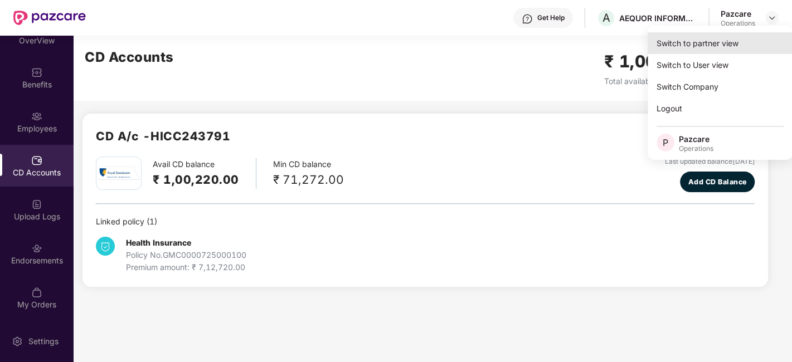
click at [690, 47] on div "Switch to partner view" at bounding box center [720, 43] width 145 height 22
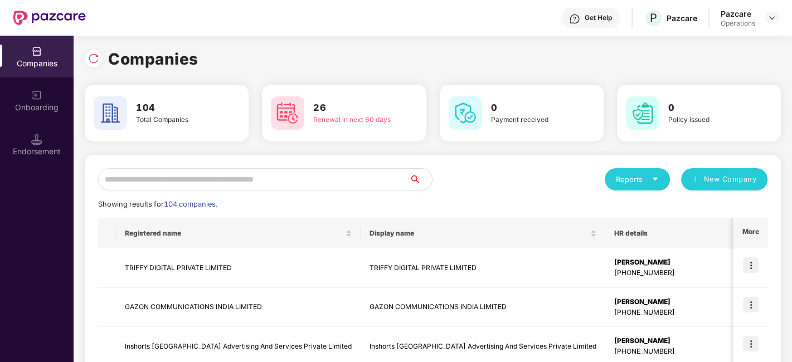
click at [347, 177] on input "text" at bounding box center [254, 179] width 312 height 22
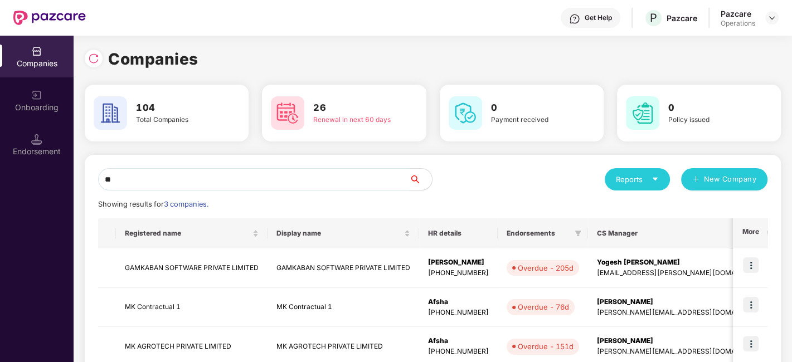
scroll to position [66, 0]
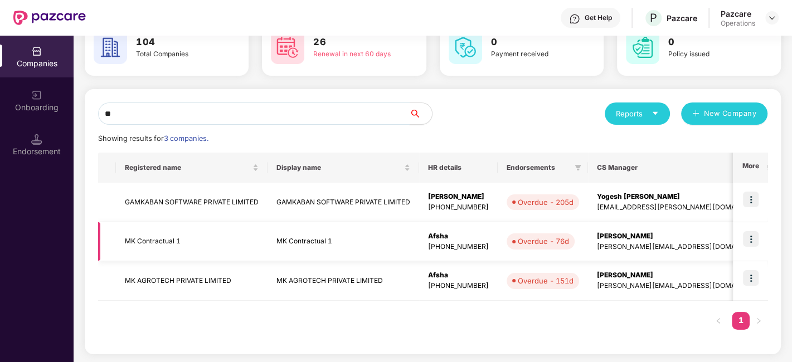
type input "*"
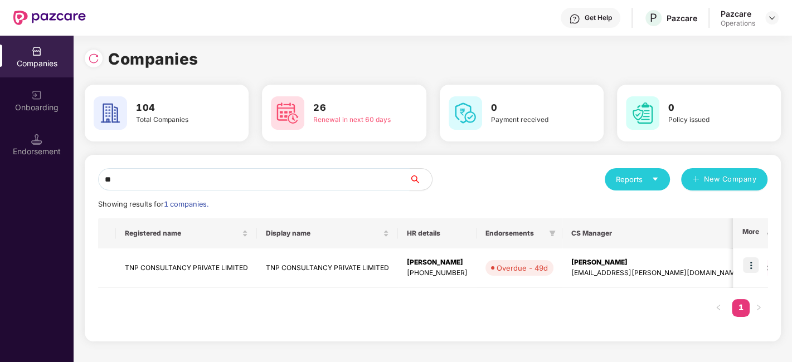
scroll to position [0, 0]
type input "***"
click at [751, 263] on img at bounding box center [751, 266] width 16 height 16
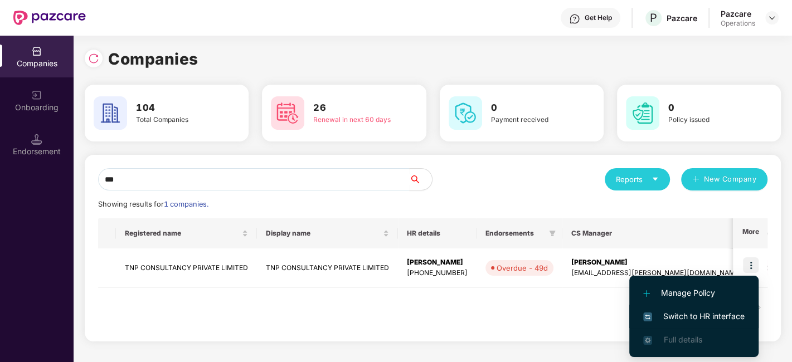
click at [683, 315] on span "Switch to HR interface" at bounding box center [694, 317] width 101 height 12
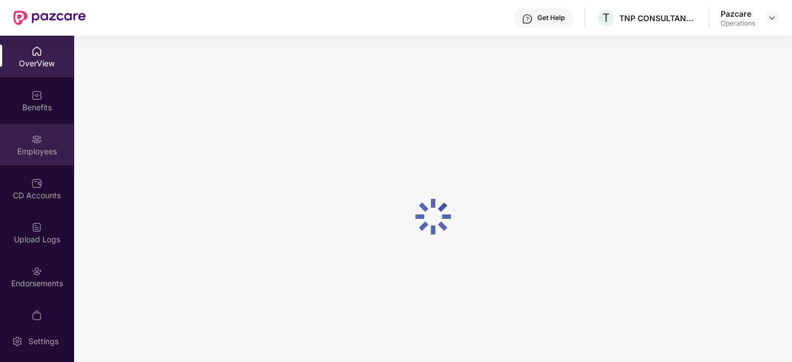
scroll to position [23, 0]
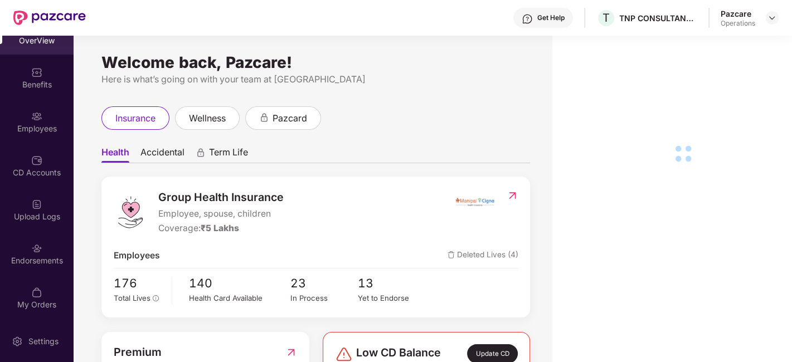
click at [18, 249] on div "Endorsements" at bounding box center [37, 254] width 74 height 42
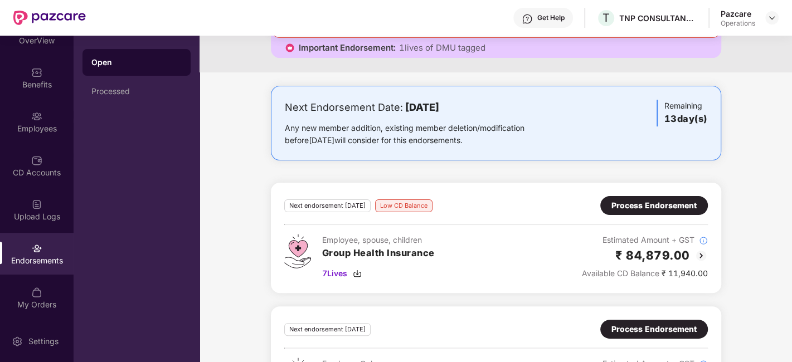
scroll to position [236, 0]
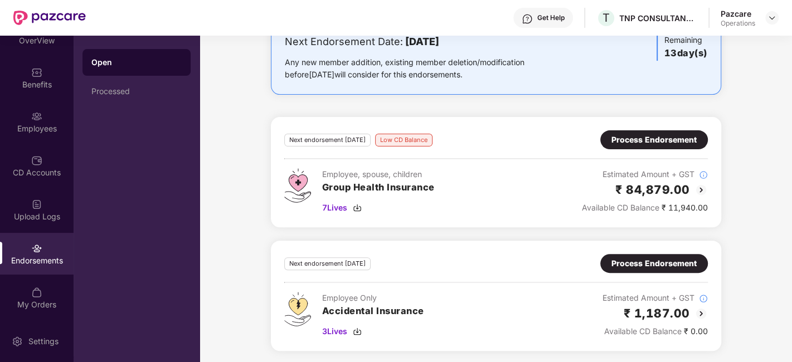
click at [649, 139] on div "Process Endorsement" at bounding box center [654, 140] width 85 height 12
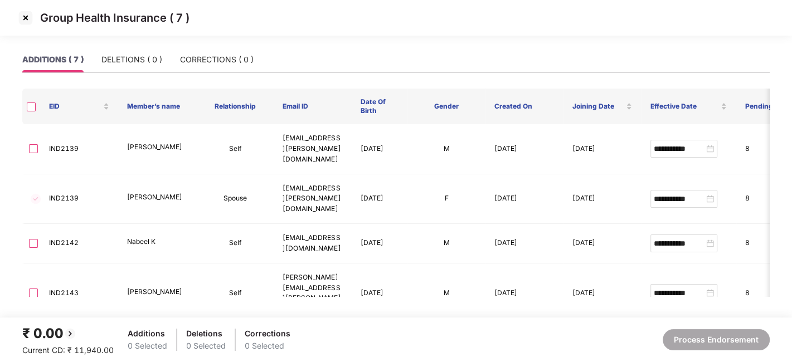
click at [26, 20] on img at bounding box center [26, 18] width 18 height 18
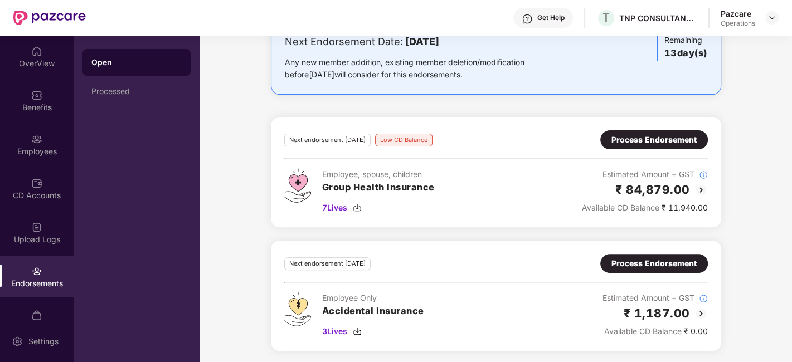
click at [698, 187] on img at bounding box center [701, 189] width 13 height 13
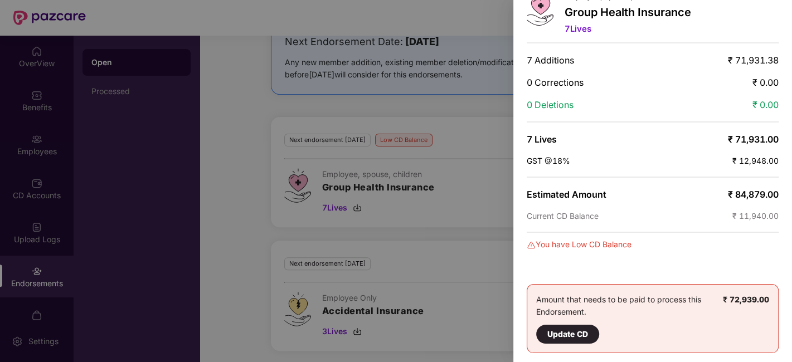
scroll to position [60, 0]
click at [458, 232] on div at bounding box center [396, 181] width 792 height 362
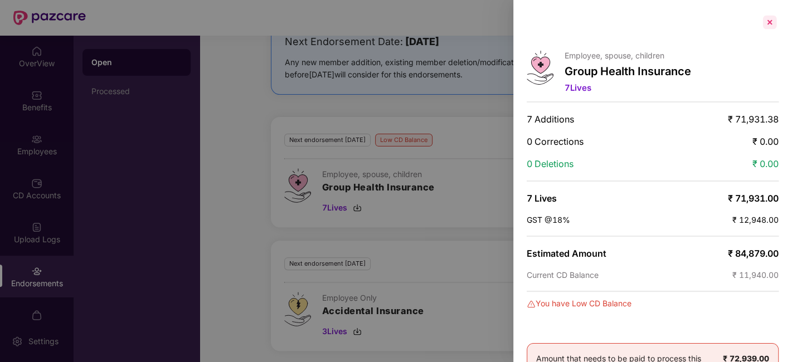
click at [769, 23] on div at bounding box center [770, 22] width 18 height 18
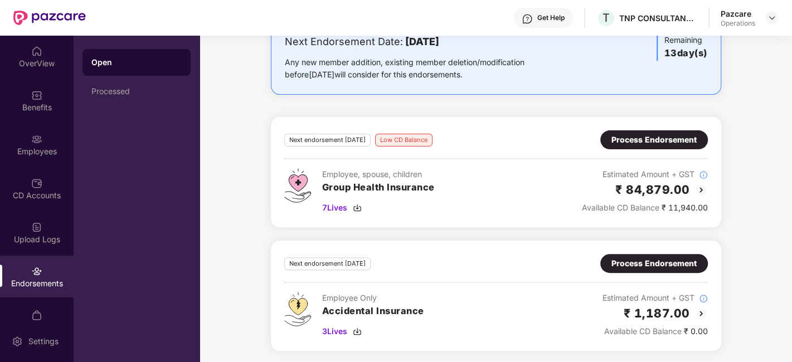
scroll to position [191, 0]
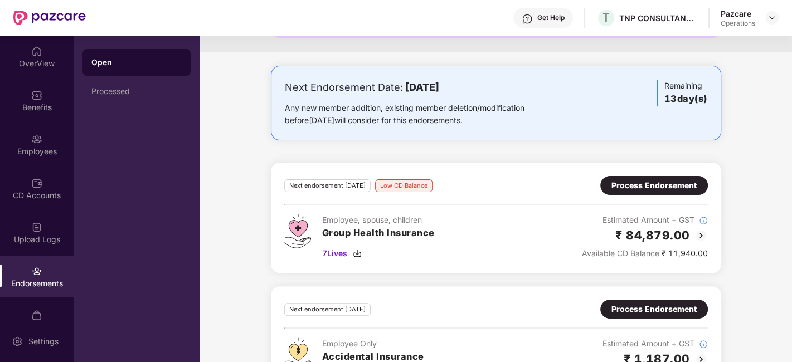
click at [632, 185] on div "Process Endorsement" at bounding box center [654, 186] width 85 height 12
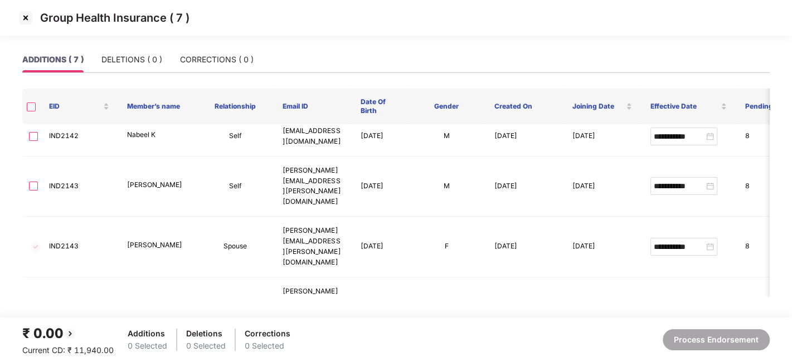
scroll to position [0, 0]
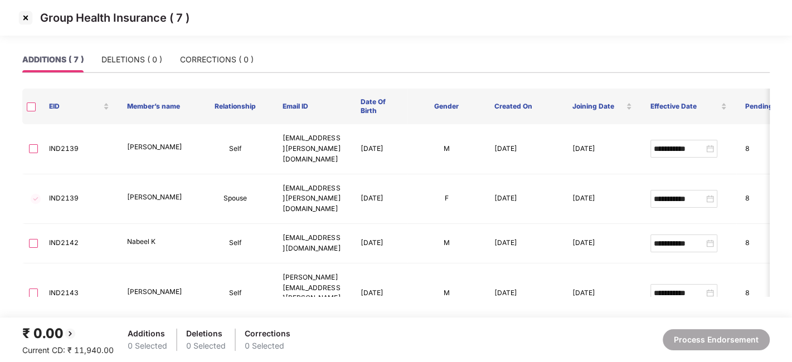
click at [25, 17] on img at bounding box center [26, 18] width 18 height 18
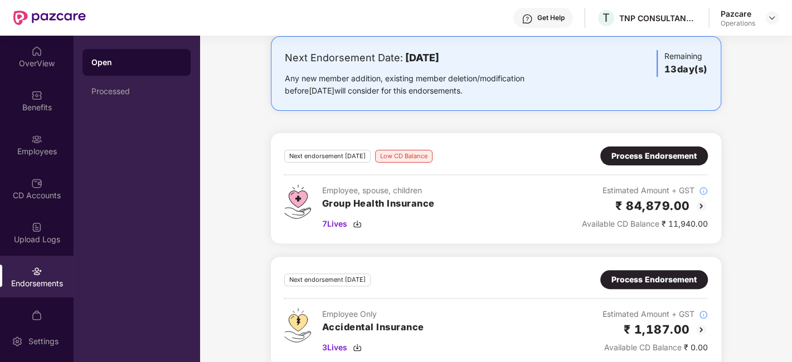
scroll to position [221, 0]
click at [770, 22] on img at bounding box center [772, 17] width 9 height 9
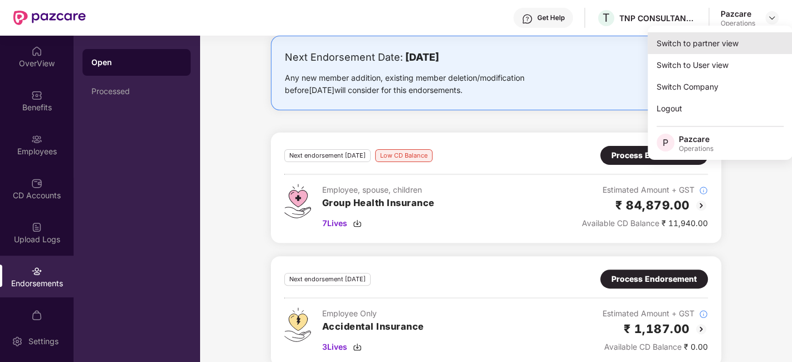
click at [712, 37] on div "Switch to partner view" at bounding box center [720, 43] width 145 height 22
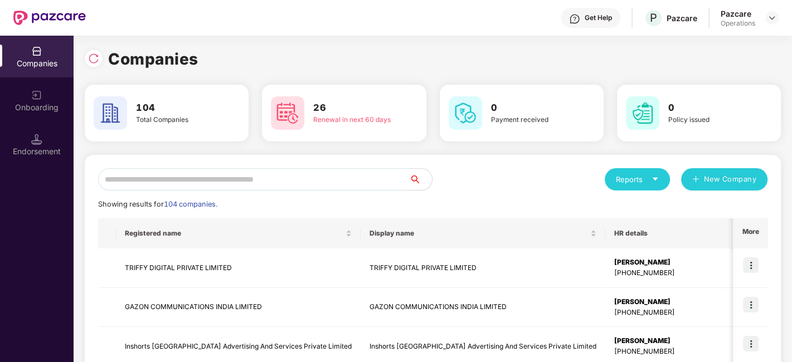
click at [293, 177] on input "text" at bounding box center [254, 179] width 312 height 22
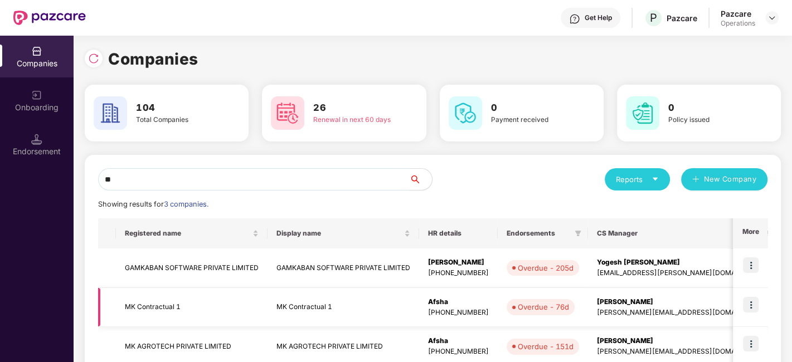
type input "**"
click at [157, 307] on td "MK Contractual 1" at bounding box center [192, 308] width 152 height 40
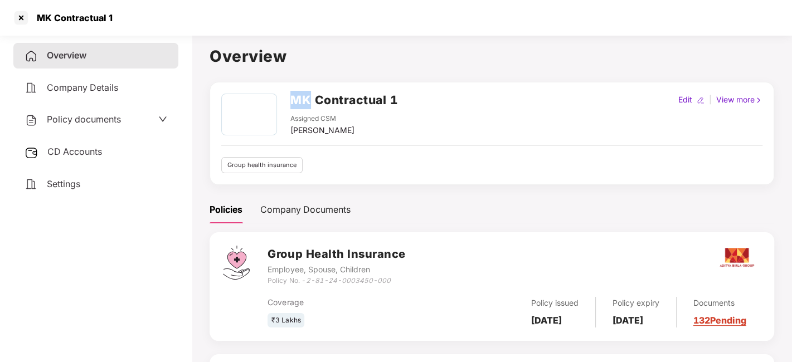
drag, startPoint x: 288, startPoint y: 100, endPoint x: 311, endPoint y: 106, distance: 23.7
click at [311, 106] on div "MK Contractual 1 Assigned CSM [PERSON_NAME]" at bounding box center [309, 115] width 177 height 43
copy h2 "MK"
click at [22, 18] on div at bounding box center [21, 18] width 18 height 18
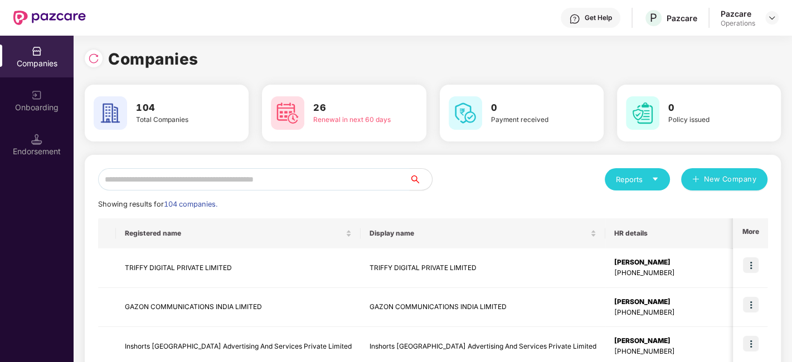
click at [230, 180] on input "text" at bounding box center [254, 179] width 312 height 22
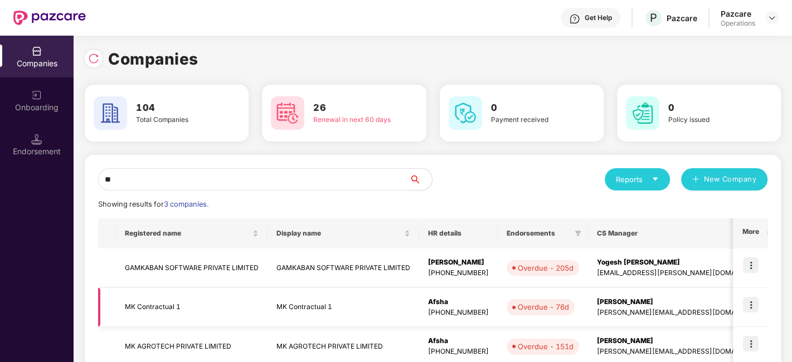
type input "**"
click at [749, 301] on img at bounding box center [751, 305] width 16 height 16
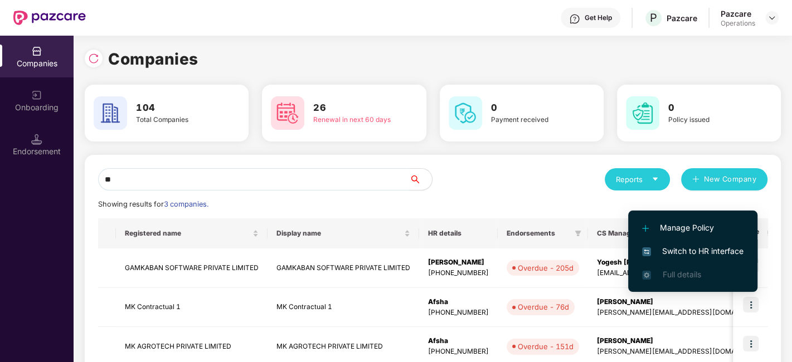
click at [679, 250] on span "Switch to HR interface" at bounding box center [692, 251] width 101 height 12
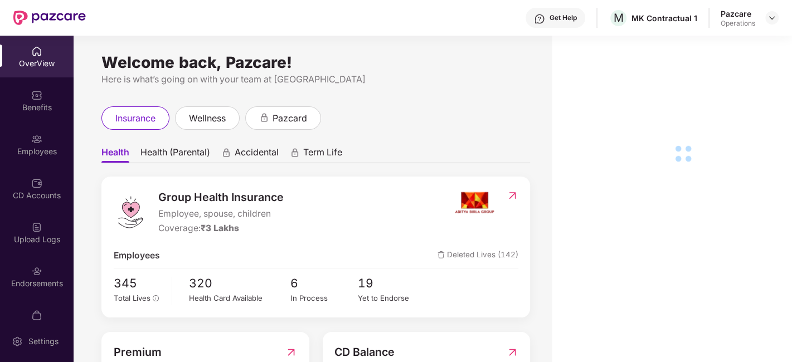
scroll to position [23, 0]
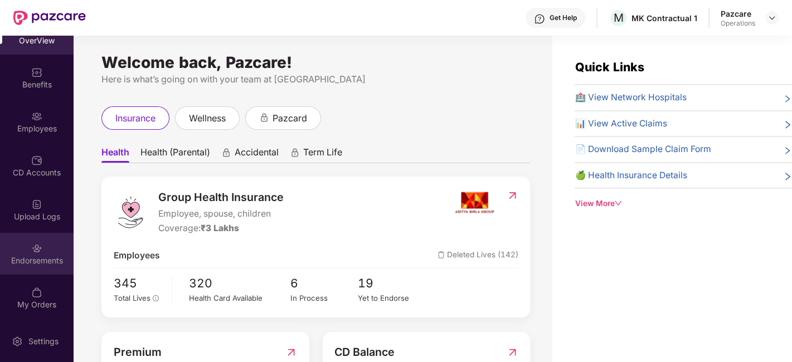
click at [27, 248] on div "Endorsements" at bounding box center [37, 254] width 74 height 42
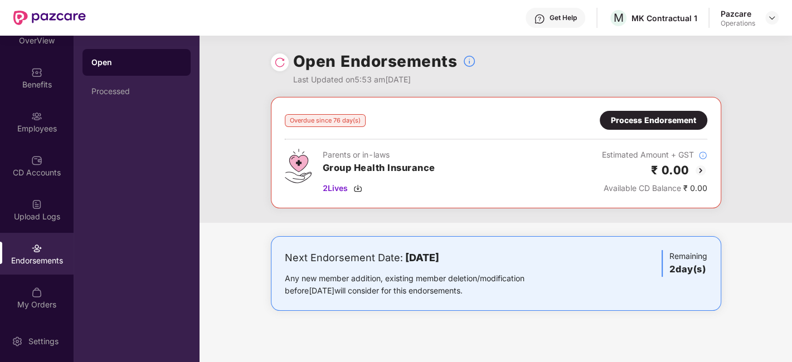
click at [655, 119] on div "Process Endorsement" at bounding box center [653, 120] width 85 height 12
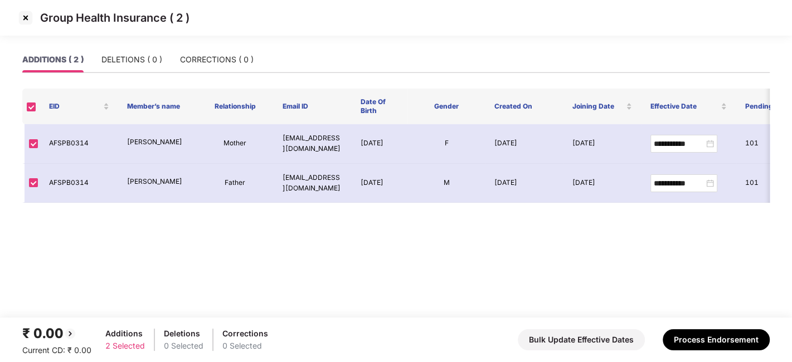
click at [26, 15] on img at bounding box center [26, 18] width 18 height 18
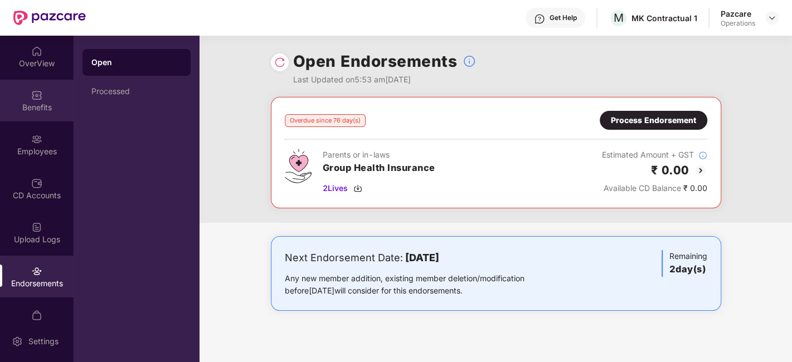
click at [21, 99] on div "Benefits" at bounding box center [37, 101] width 74 height 42
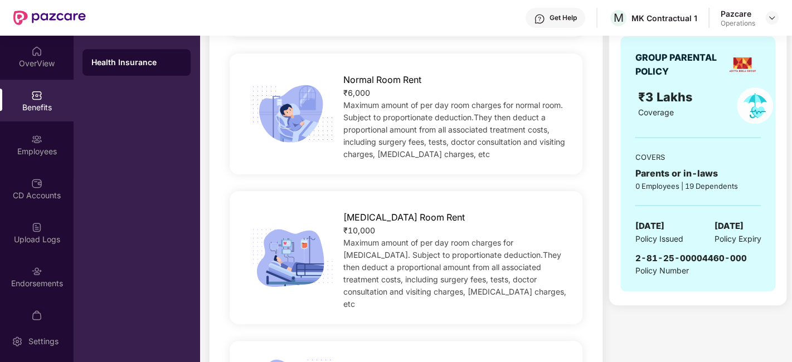
scroll to position [385, 0]
click at [27, 139] on div "Employees" at bounding box center [37, 145] width 74 height 42
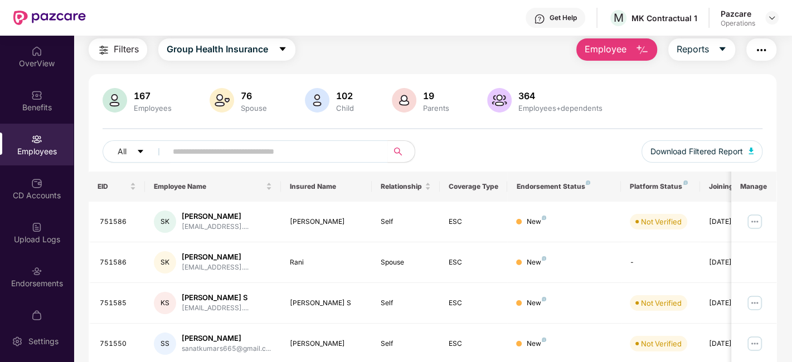
scroll to position [0, 0]
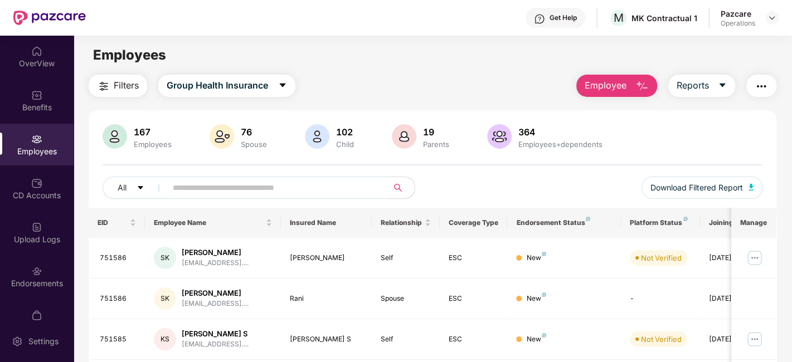
click at [232, 183] on input "text" at bounding box center [273, 188] width 200 height 17
paste input "********"
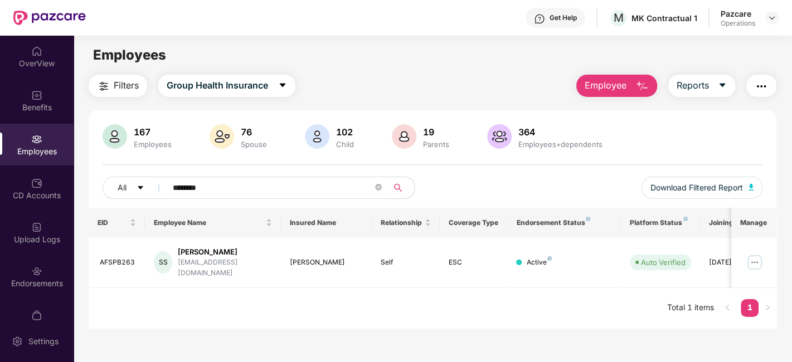
scroll to position [2, 0]
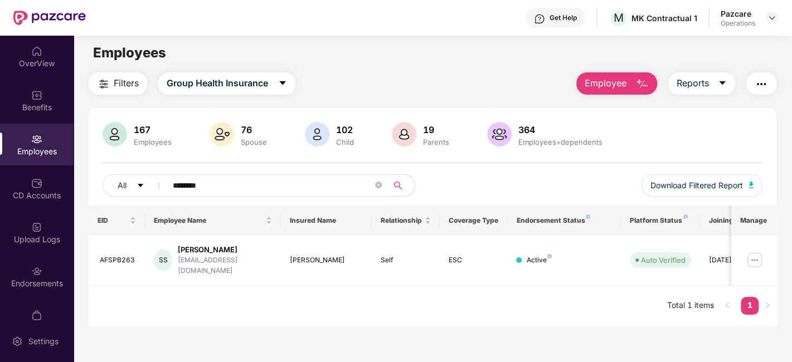
type input "********"
click at [378, 186] on icon "close-circle" at bounding box center [378, 185] width 7 height 7
